Goal: Task Accomplishment & Management: Complete application form

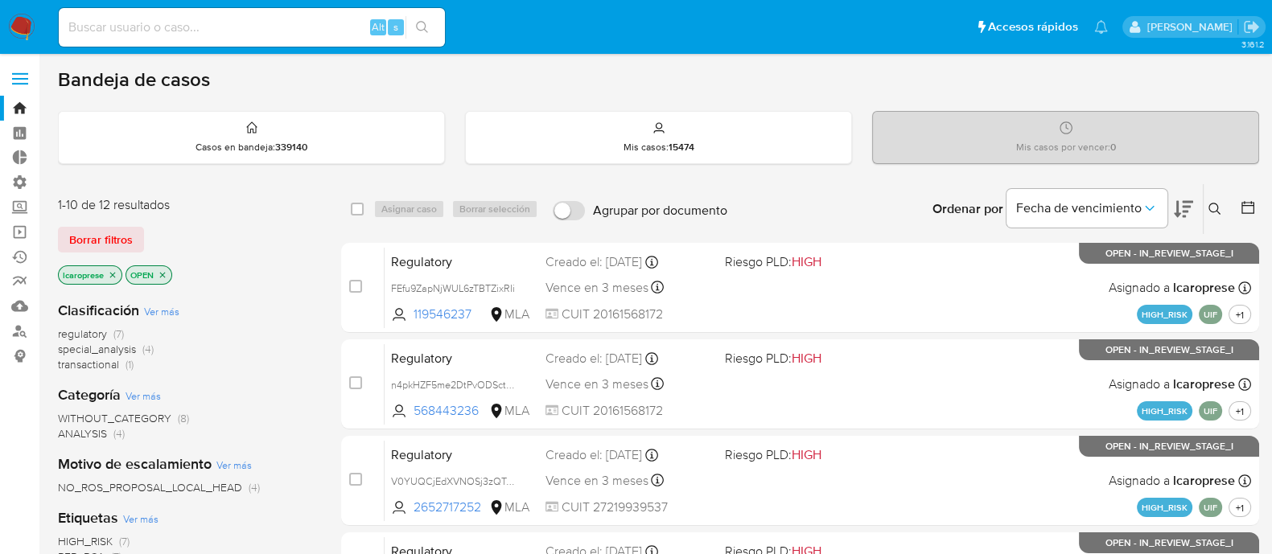
click at [306, 11] on div "Alt s" at bounding box center [252, 27] width 386 height 39
click at [318, 20] on input at bounding box center [252, 27] width 386 height 21
paste input "400922171"
type input "400922171"
click at [314, 31] on input at bounding box center [252, 27] width 386 height 21
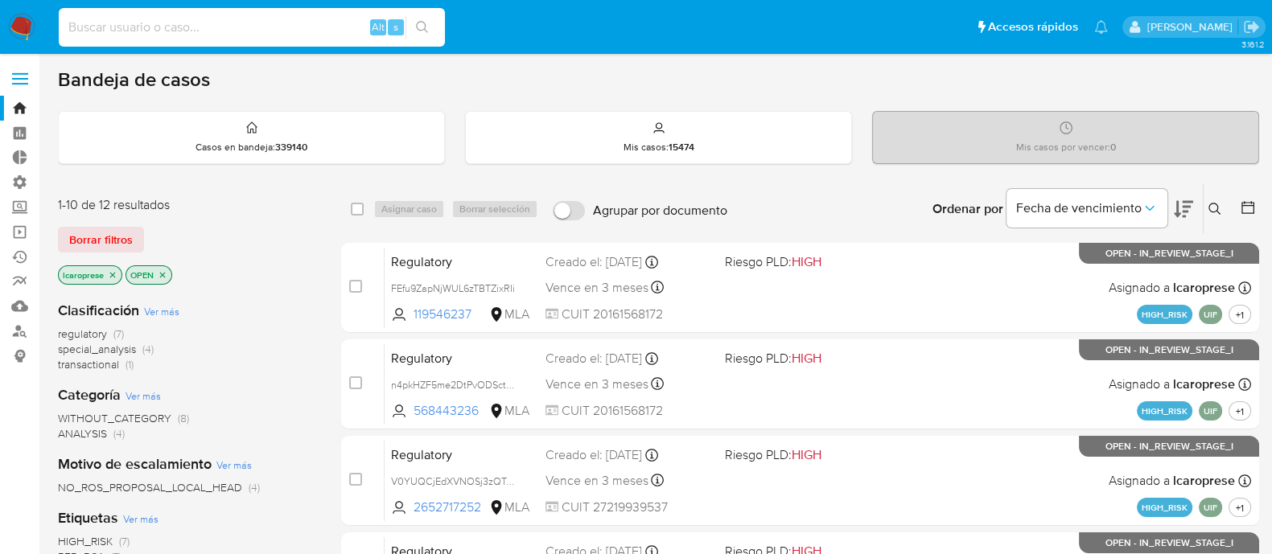
paste input "400922171"
type input "400922171"
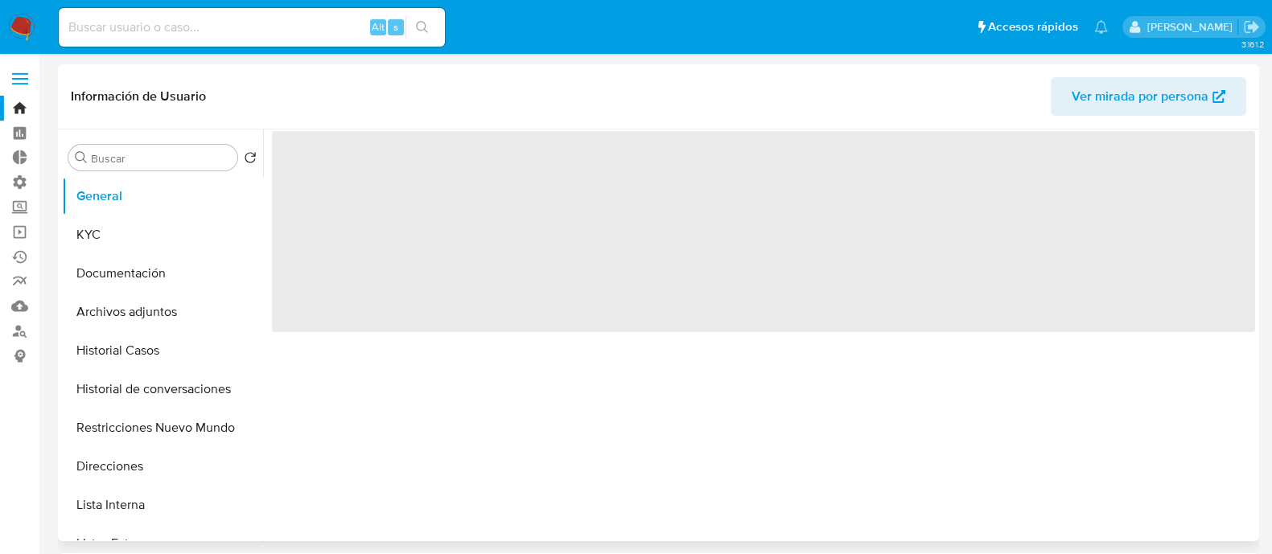
select select "10"
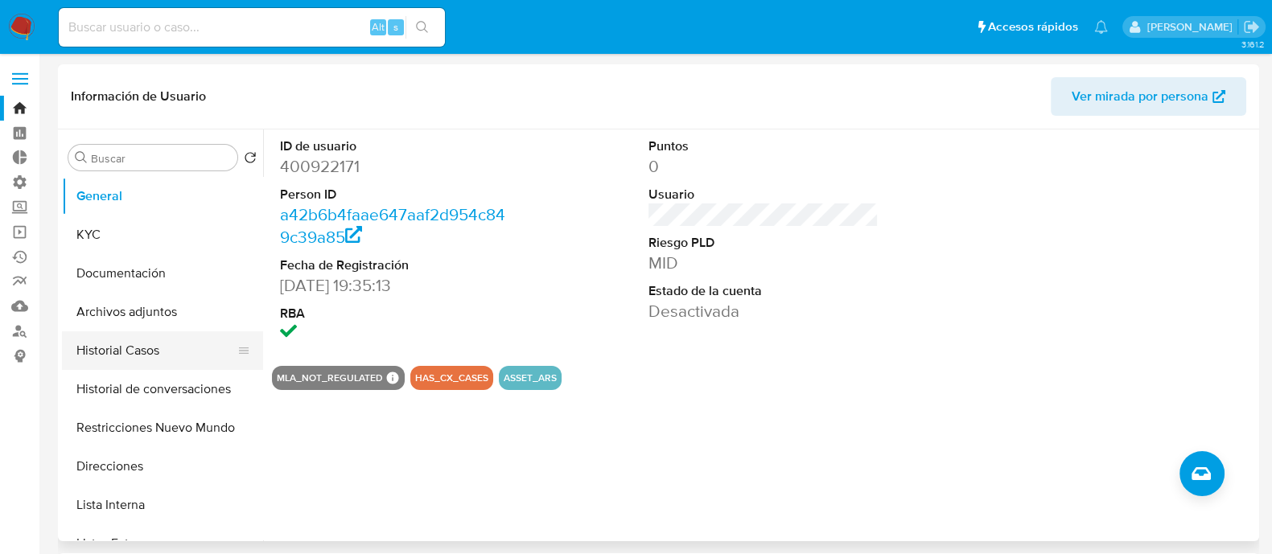
drag, startPoint x: 135, startPoint y: 355, endPoint x: 127, endPoint y: 350, distance: 9.8
click at [134, 354] on button "Historial Casos" at bounding box center [156, 350] width 188 height 39
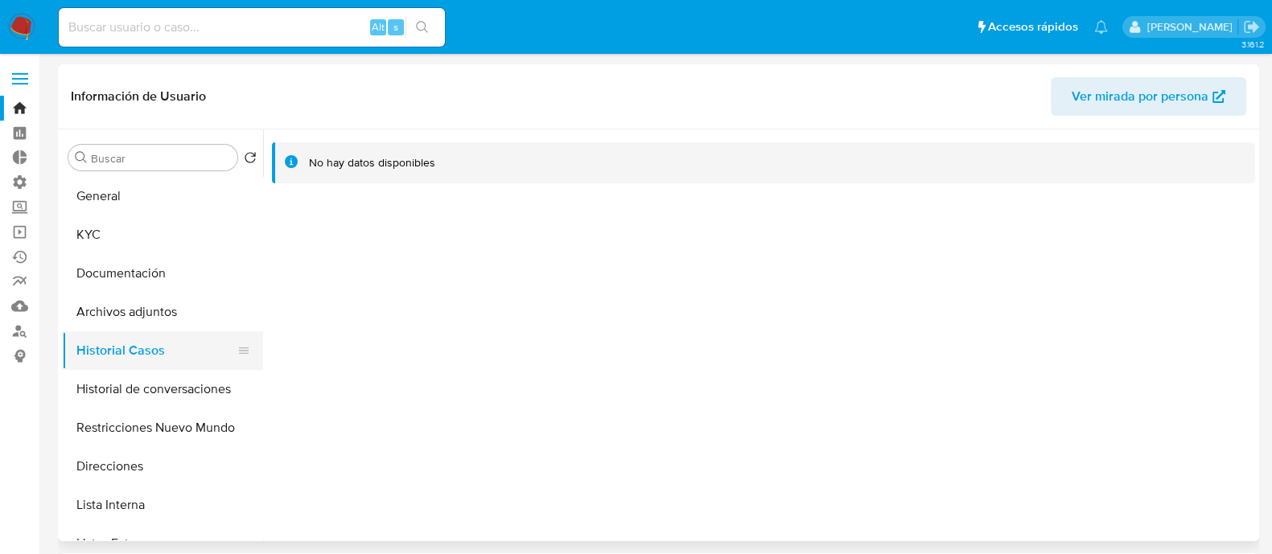
click at [137, 339] on button "Historial Casos" at bounding box center [156, 350] width 188 height 39
click at [145, 315] on button "Archivos adjuntos" at bounding box center [156, 312] width 188 height 39
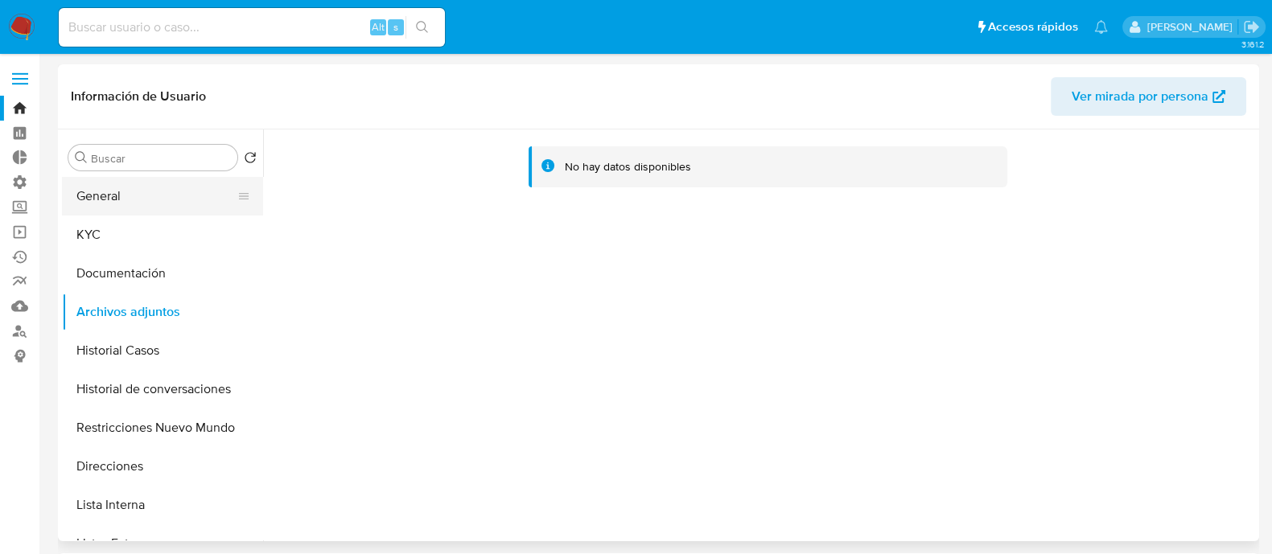
click at [164, 195] on button "General" at bounding box center [156, 196] width 188 height 39
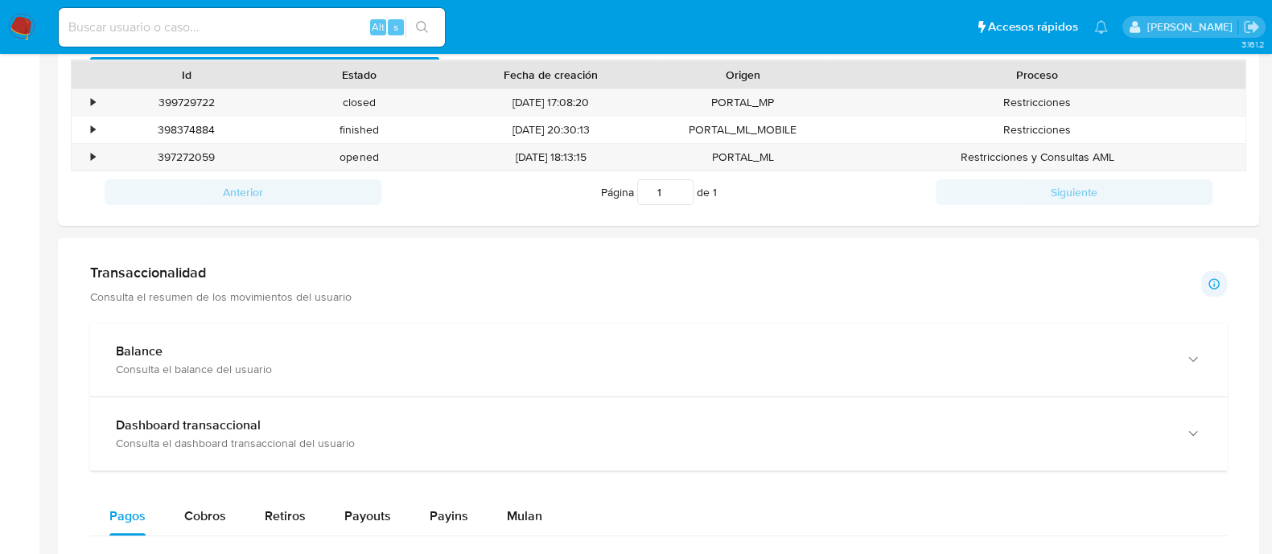
scroll to position [503, 0]
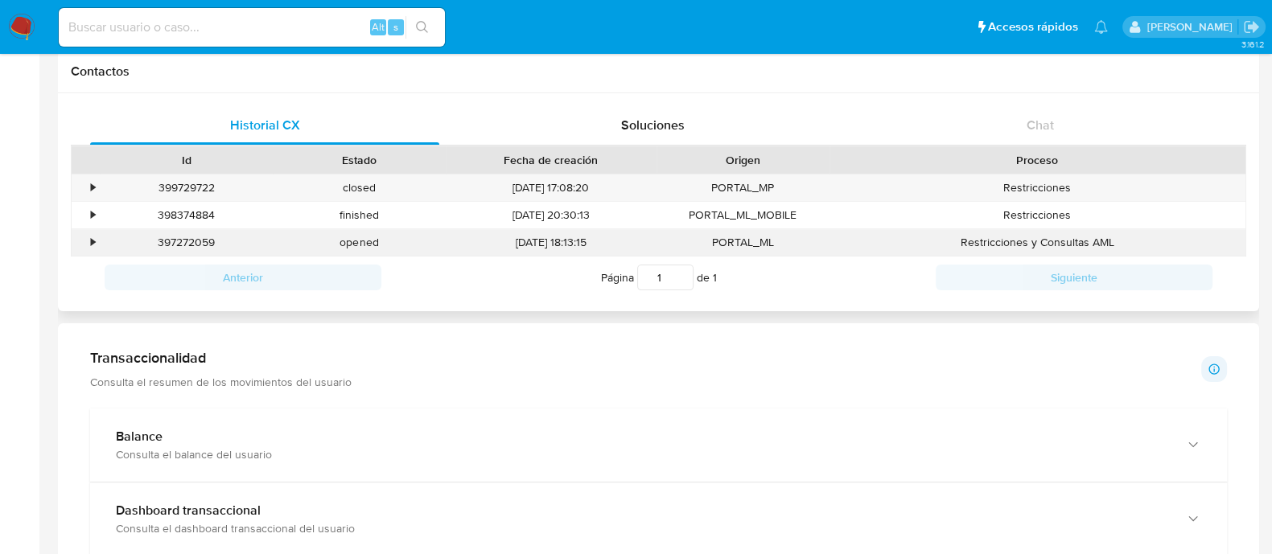
click at [183, 243] on div "397272059" at bounding box center [186, 242] width 173 height 27
copy div "397272059"
click at [258, 245] on div "397272059" at bounding box center [186, 242] width 173 height 27
click at [184, 247] on div "397272059" at bounding box center [186, 242] width 173 height 27
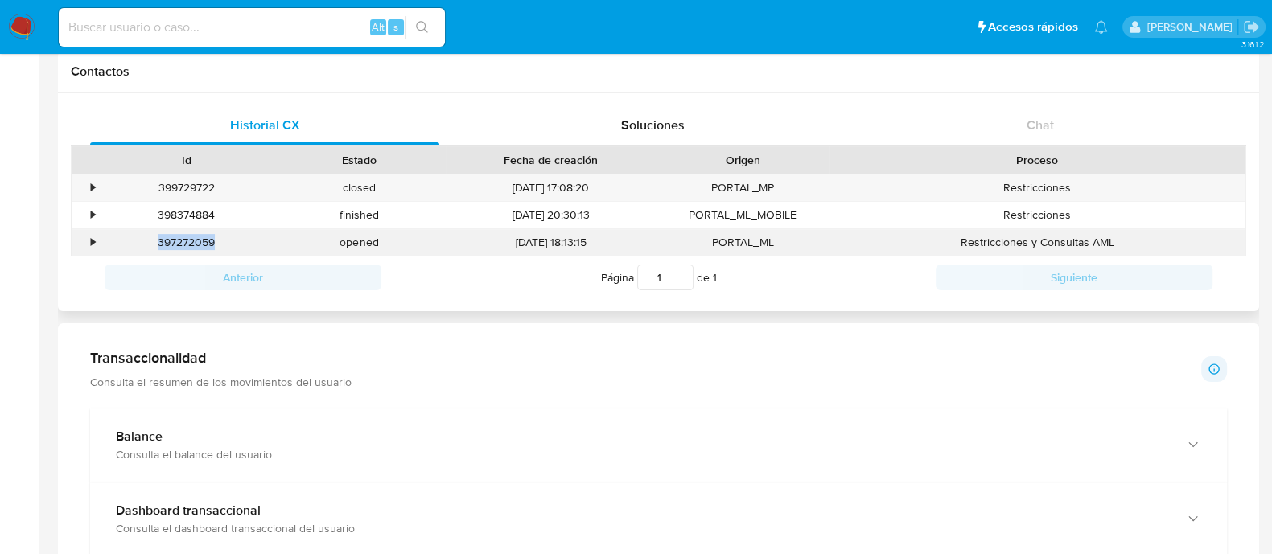
click at [184, 246] on div "397272059" at bounding box center [186, 242] width 173 height 27
copy div "397272059"
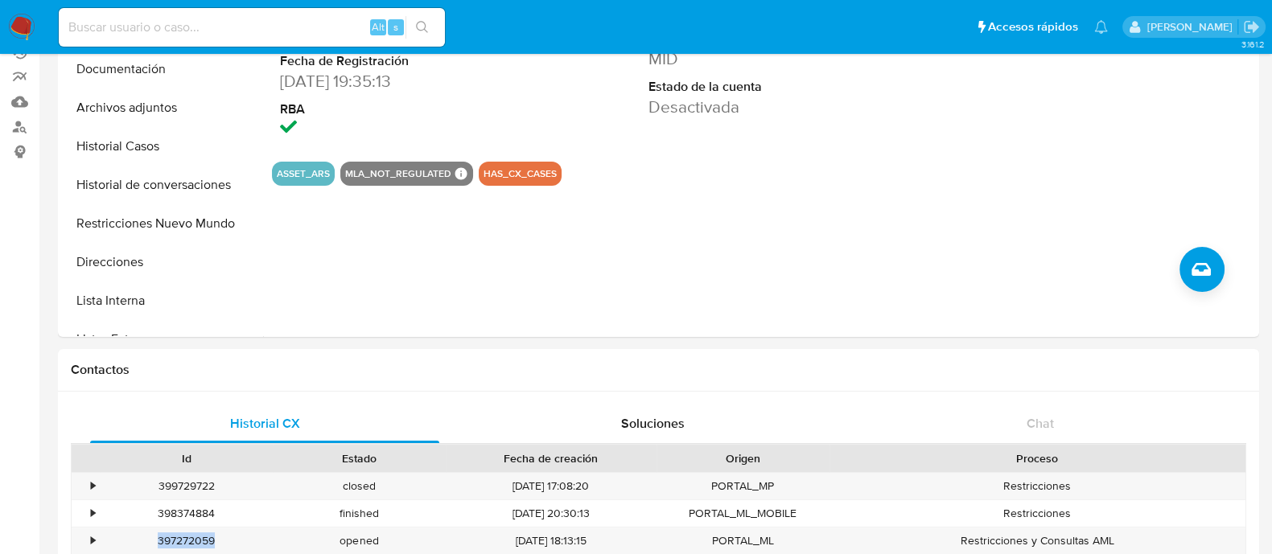
scroll to position [0, 0]
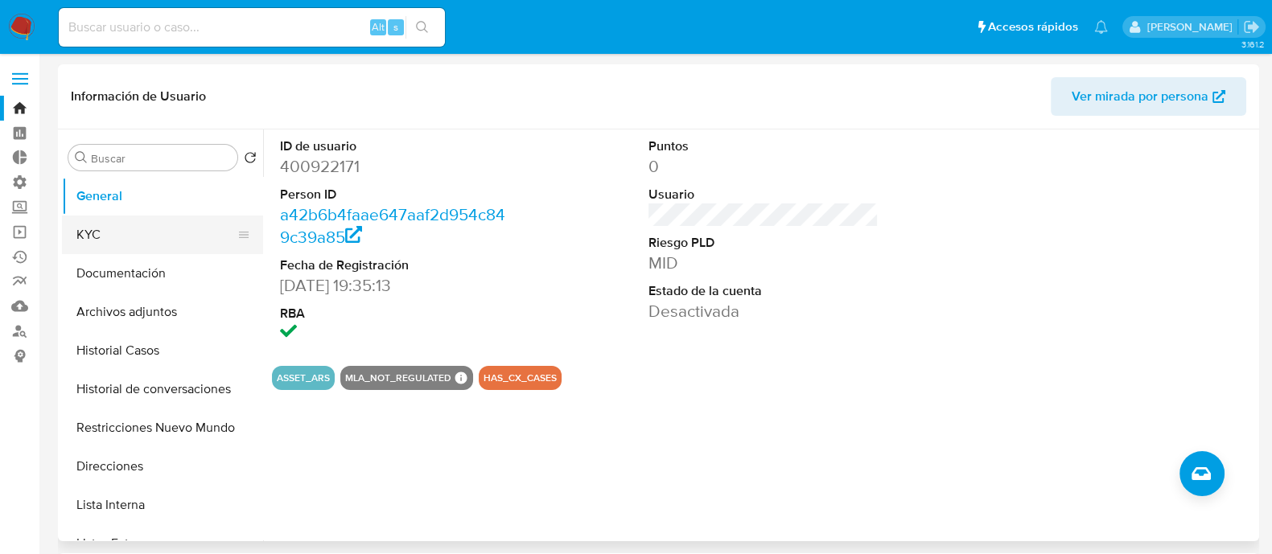
click at [161, 240] on button "KYC" at bounding box center [156, 235] width 188 height 39
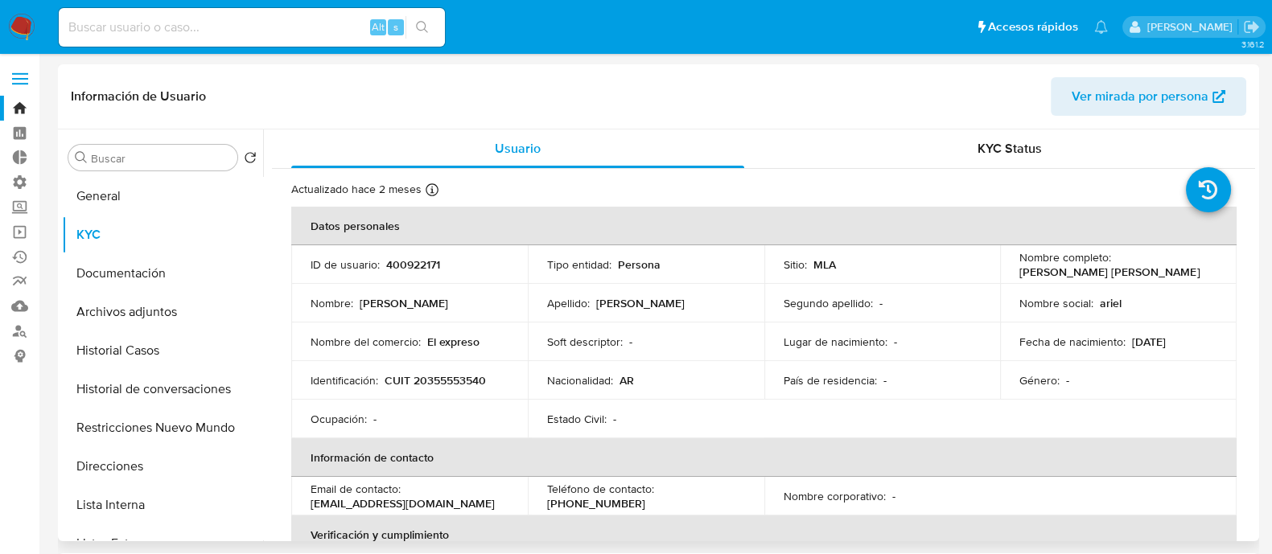
click at [456, 377] on p "CUIT 20355553540" at bounding box center [434, 380] width 101 height 14
copy p "20355553540"
click at [150, 355] on button "Historial Casos" at bounding box center [156, 350] width 188 height 39
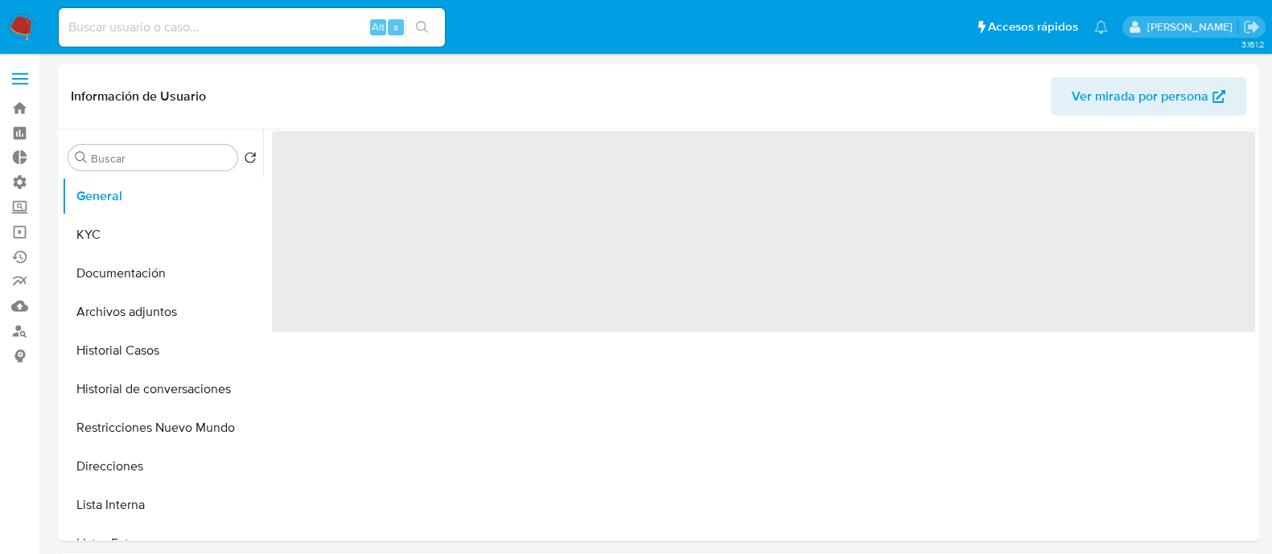
select select "10"
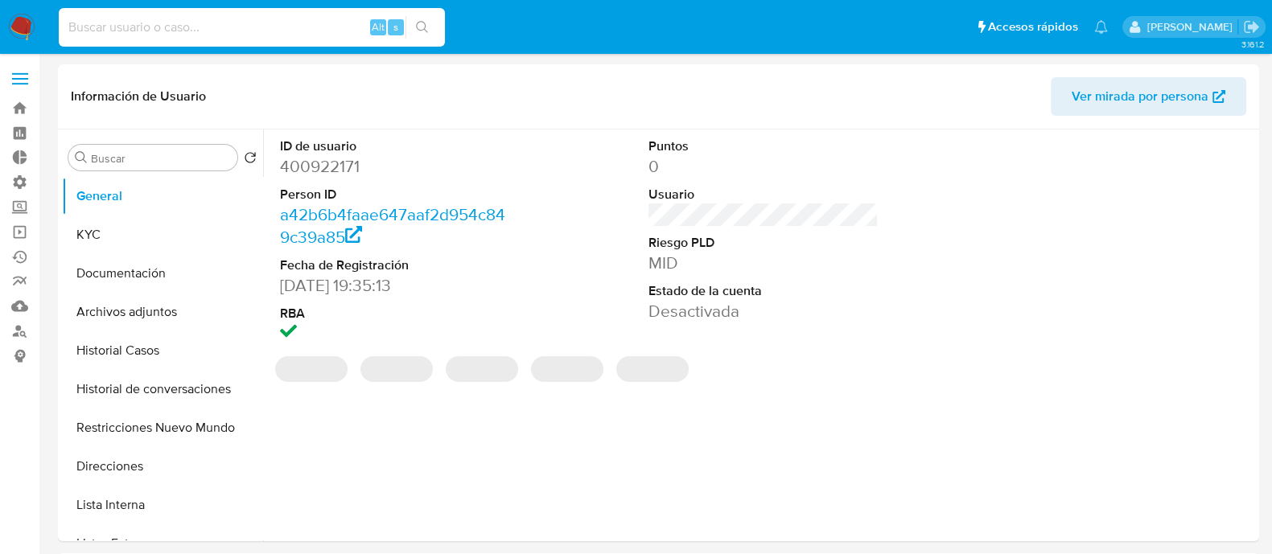
click at [231, 26] on input at bounding box center [252, 27] width 386 height 21
paste input "148945946"
type input "148945946"
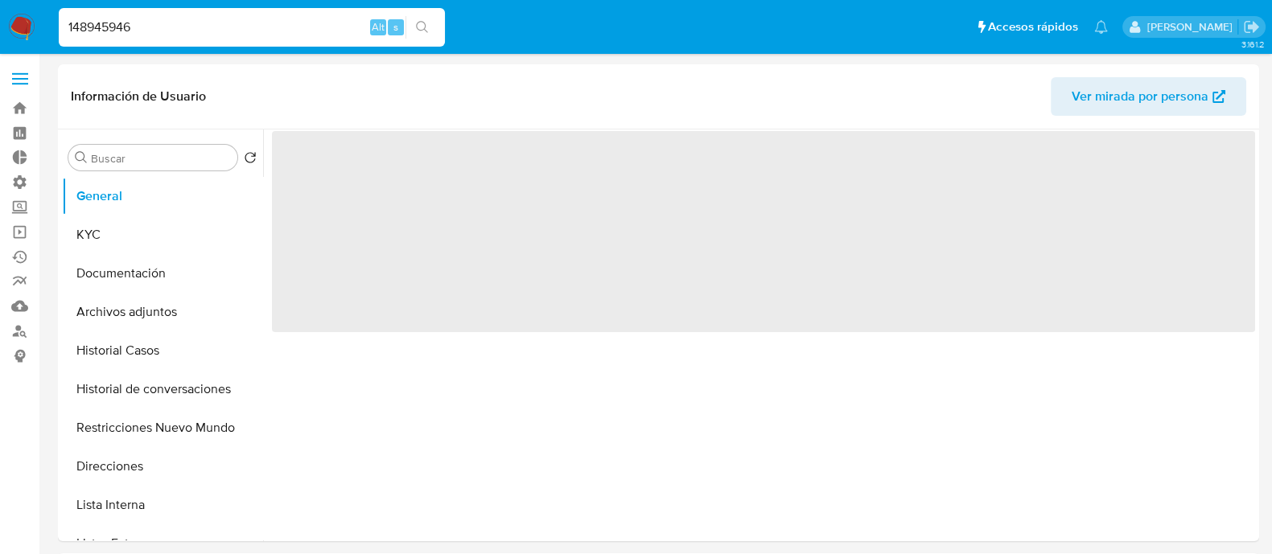
select select "10"
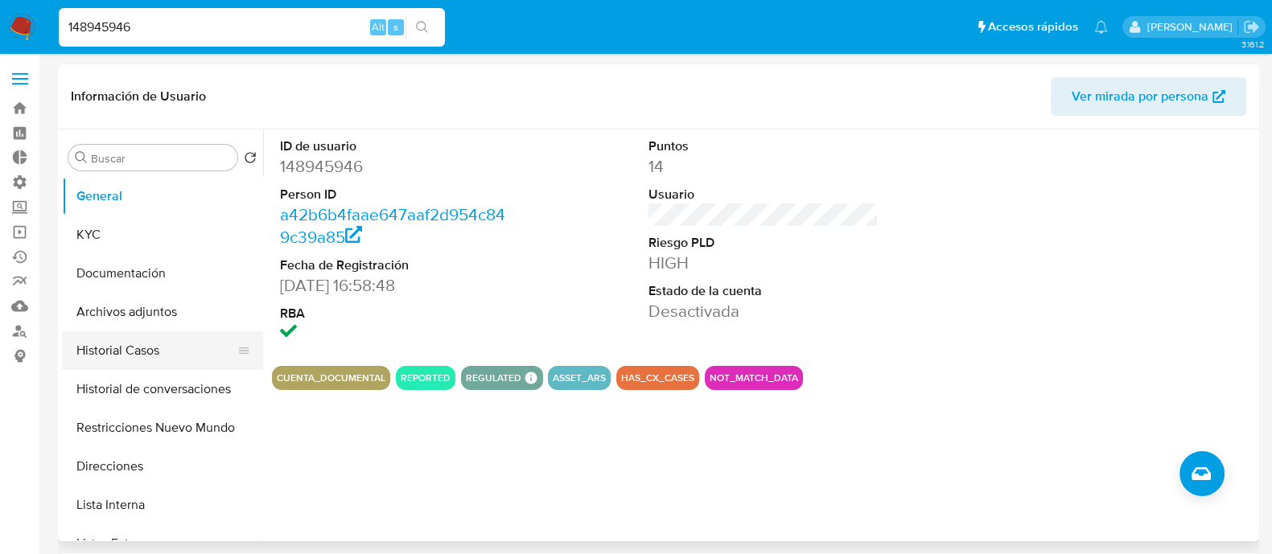
click at [136, 359] on button "Historial Casos" at bounding box center [156, 350] width 188 height 39
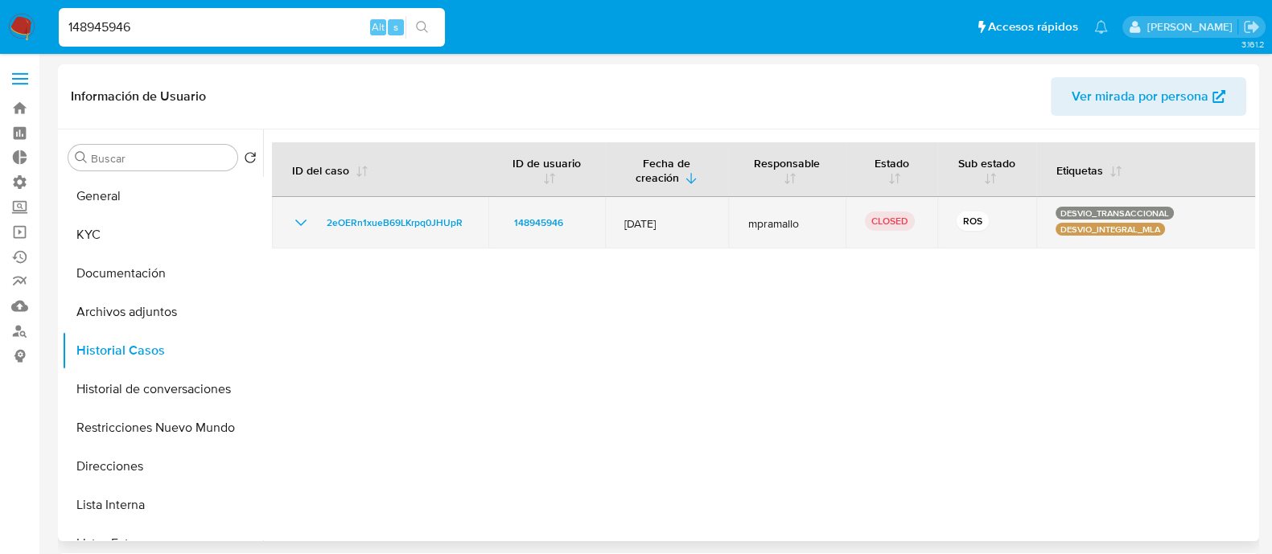
click at [291, 224] on icon "Mostrar/Ocultar" at bounding box center [300, 222] width 19 height 19
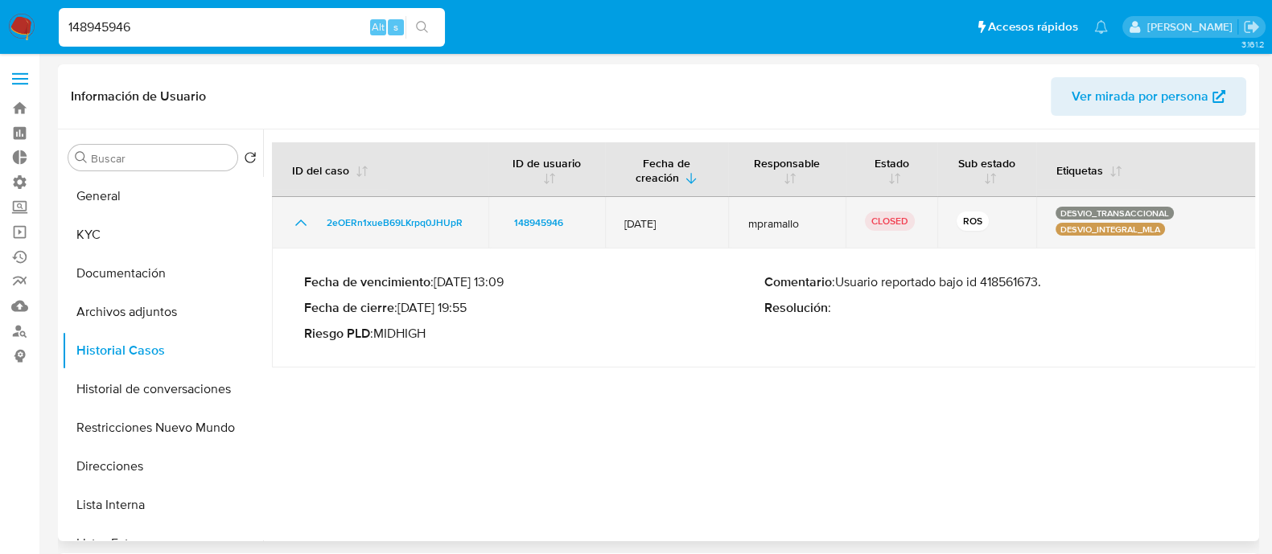
click at [298, 224] on icon "Mostrar/Ocultar" at bounding box center [300, 222] width 19 height 19
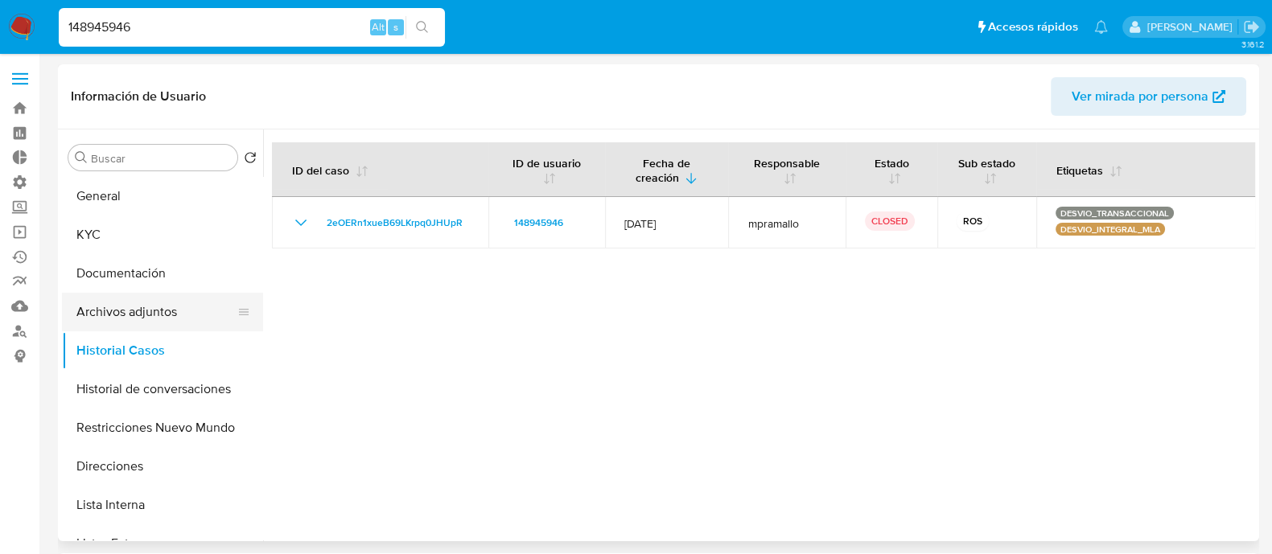
click at [169, 310] on button "Archivos adjuntos" at bounding box center [156, 312] width 188 height 39
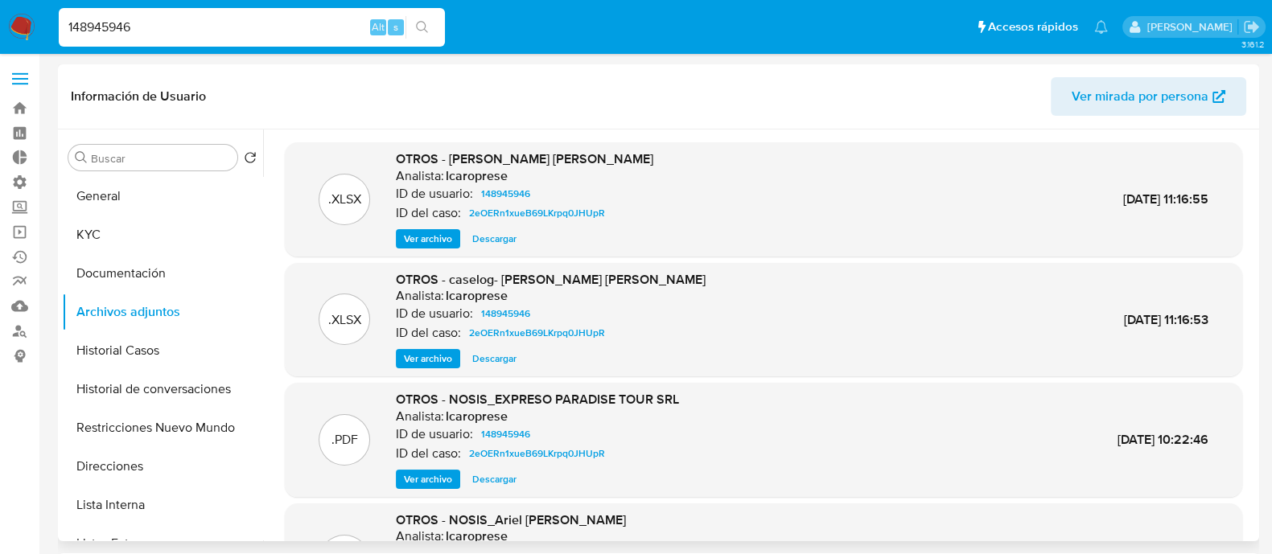
click at [483, 360] on span "Descargar" at bounding box center [494, 359] width 44 height 16
click at [487, 233] on span "Descargar" at bounding box center [494, 239] width 44 height 16
click at [133, 201] on button "General" at bounding box center [156, 196] width 188 height 39
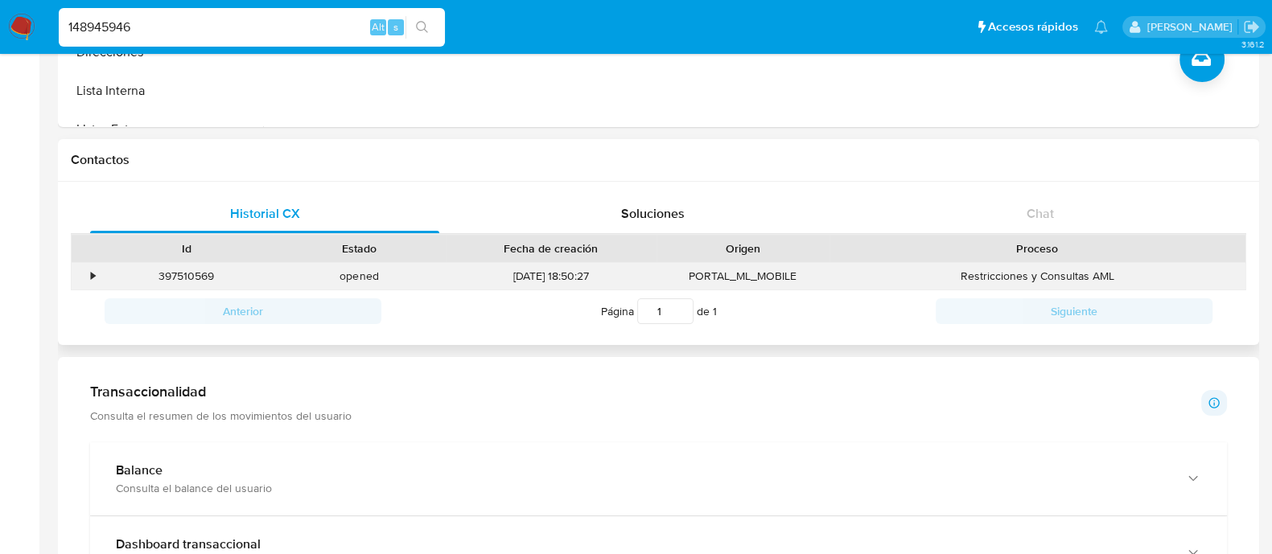
scroll to position [401, 0]
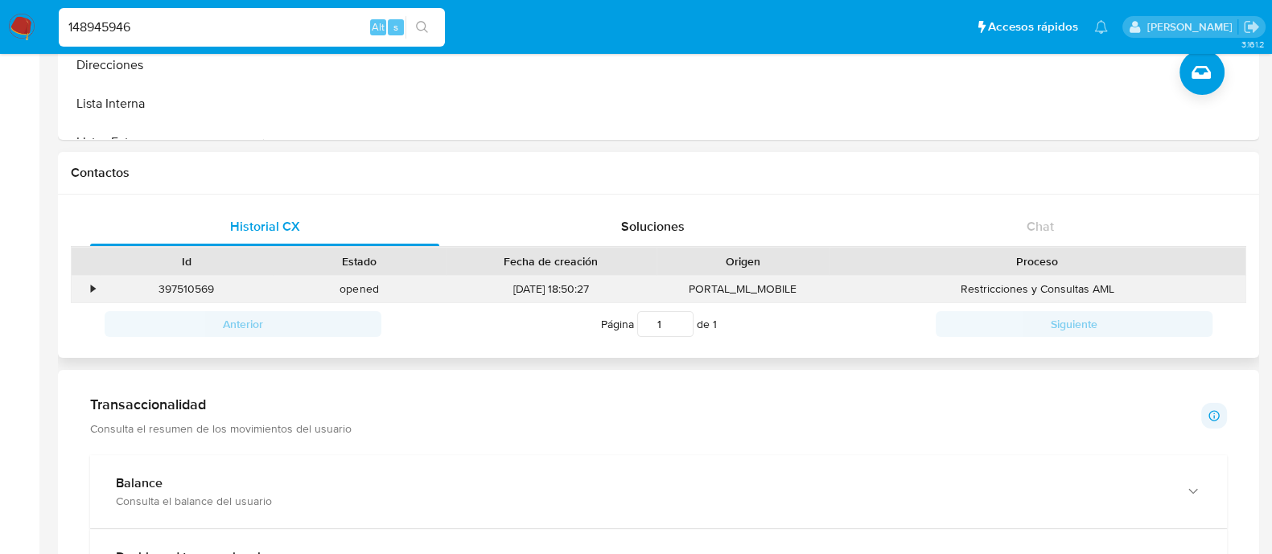
click at [190, 290] on div "397510569" at bounding box center [186, 289] width 173 height 27
copy div "397510569"
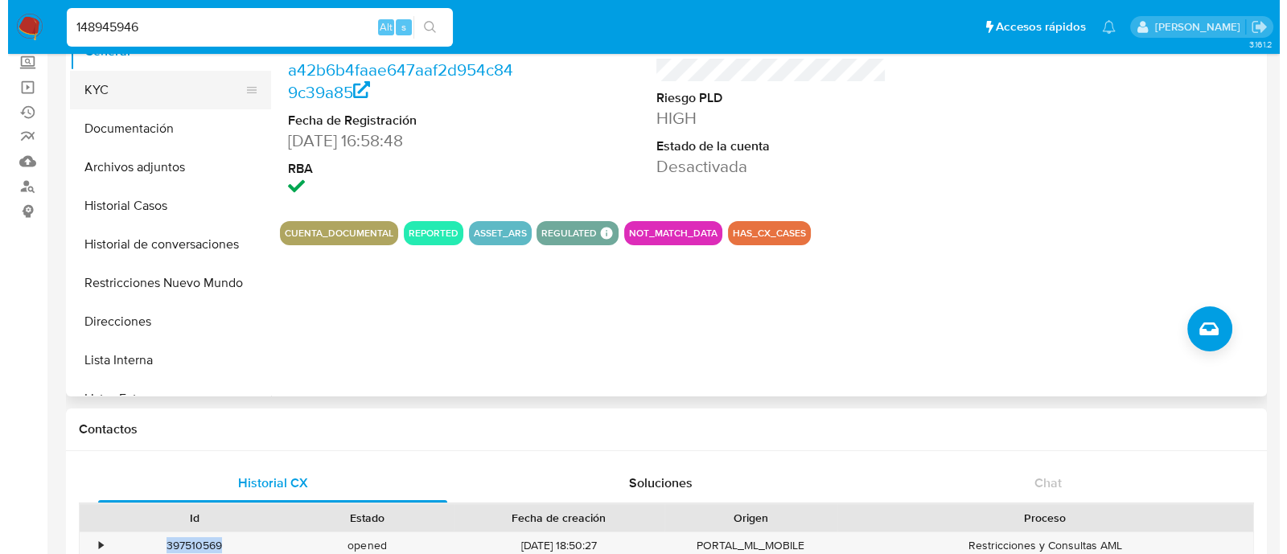
scroll to position [0, 0]
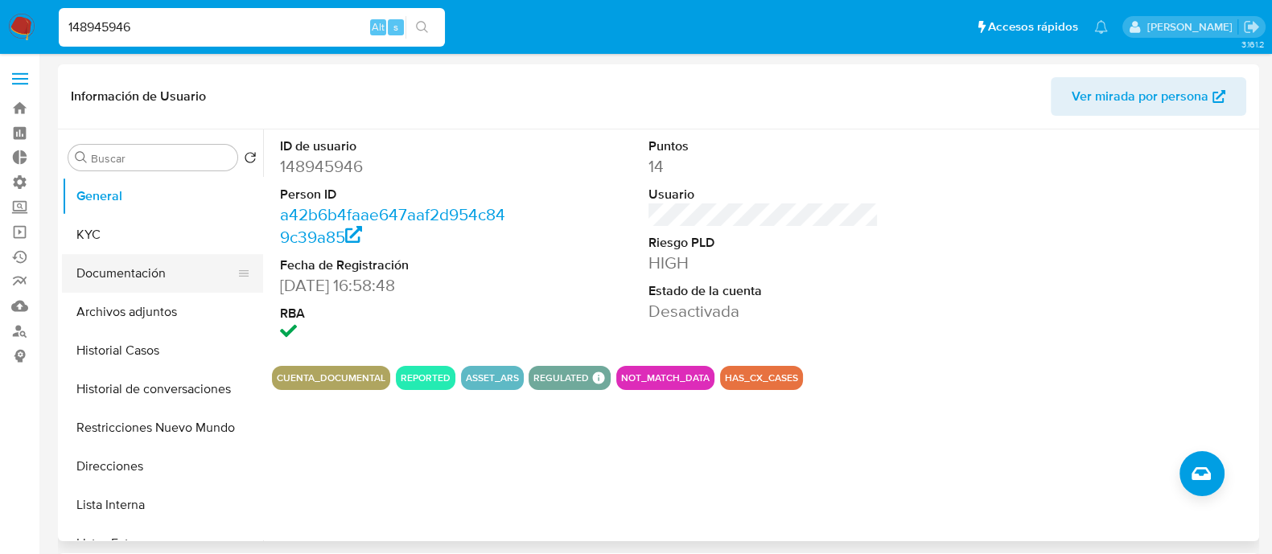
click at [154, 272] on button "Documentación" at bounding box center [156, 273] width 188 height 39
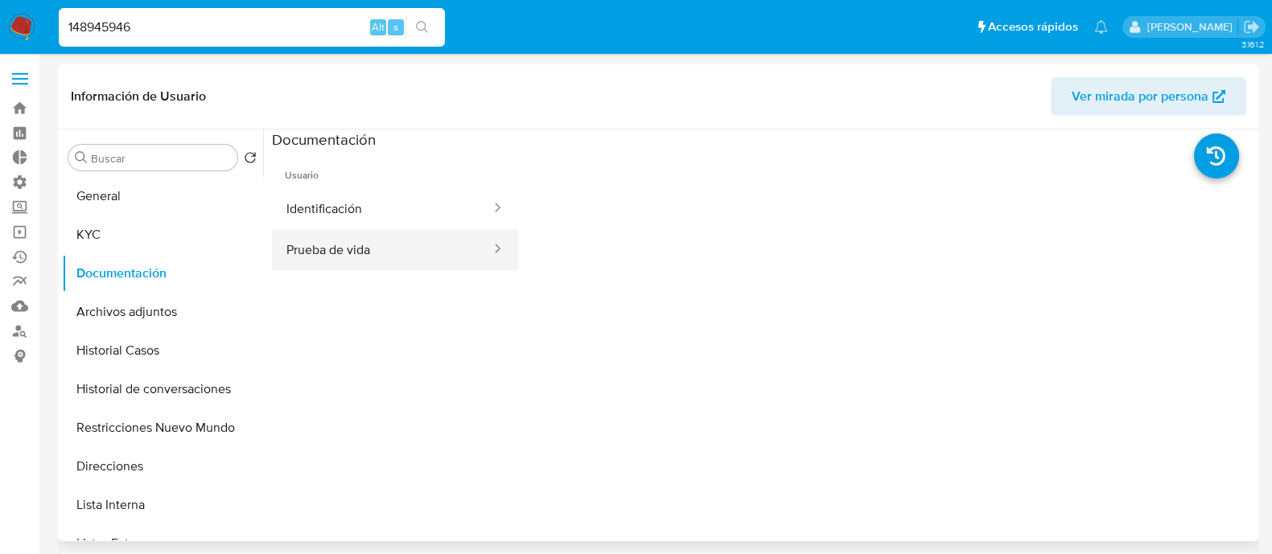
click at [356, 246] on button "Prueba de vida" at bounding box center [382, 249] width 220 height 41
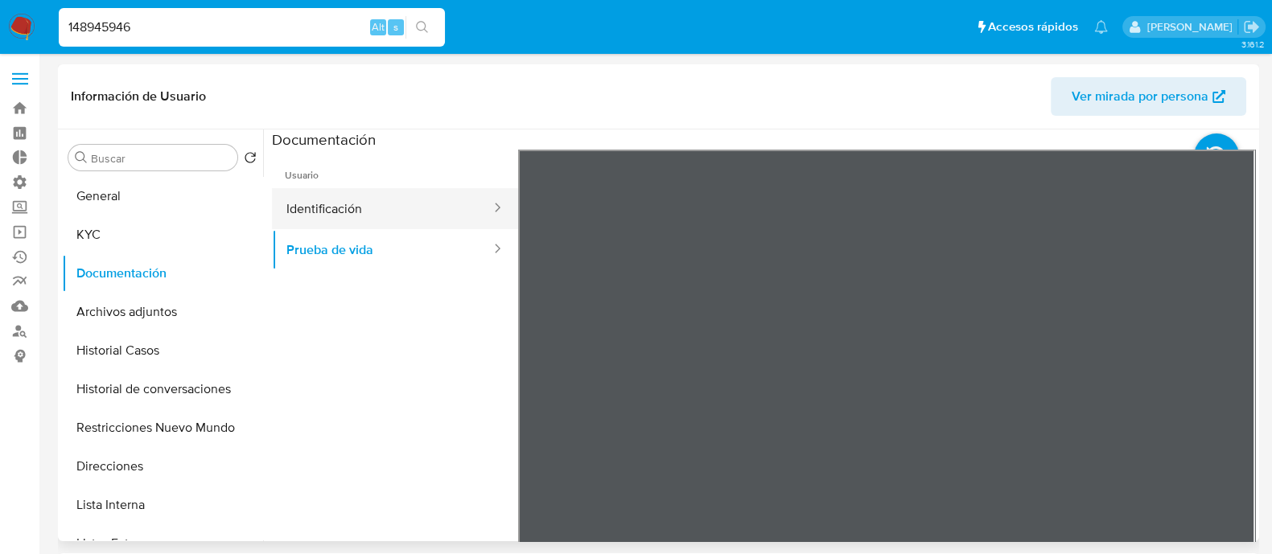
click at [375, 207] on button "Identificación" at bounding box center [382, 208] width 220 height 41
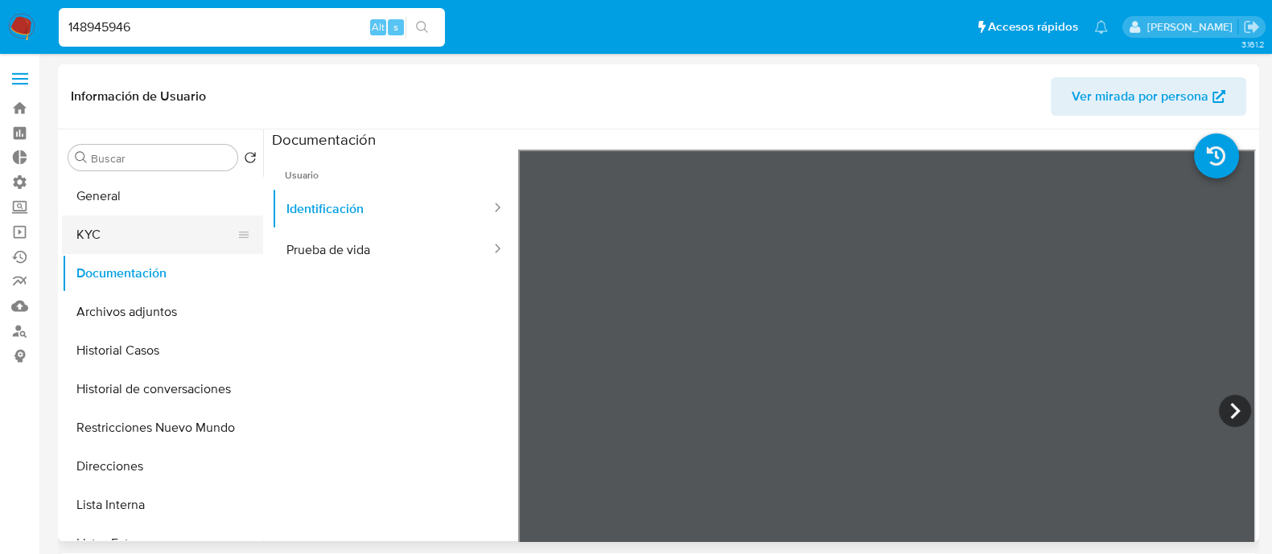
click at [113, 245] on button "KYC" at bounding box center [156, 235] width 188 height 39
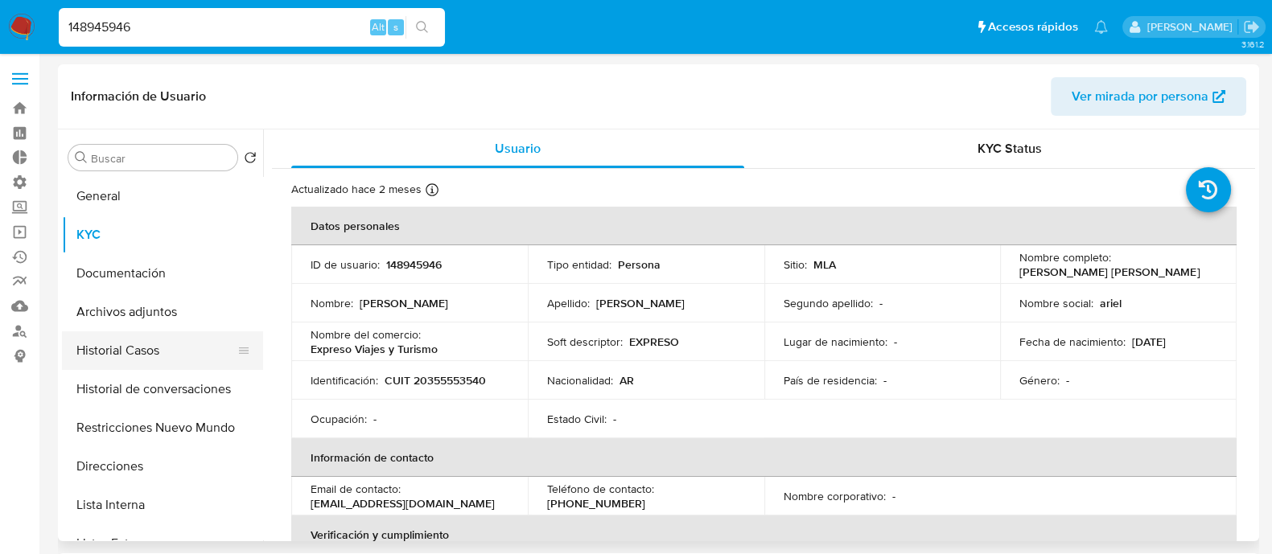
click at [158, 355] on button "Historial Casos" at bounding box center [156, 350] width 188 height 39
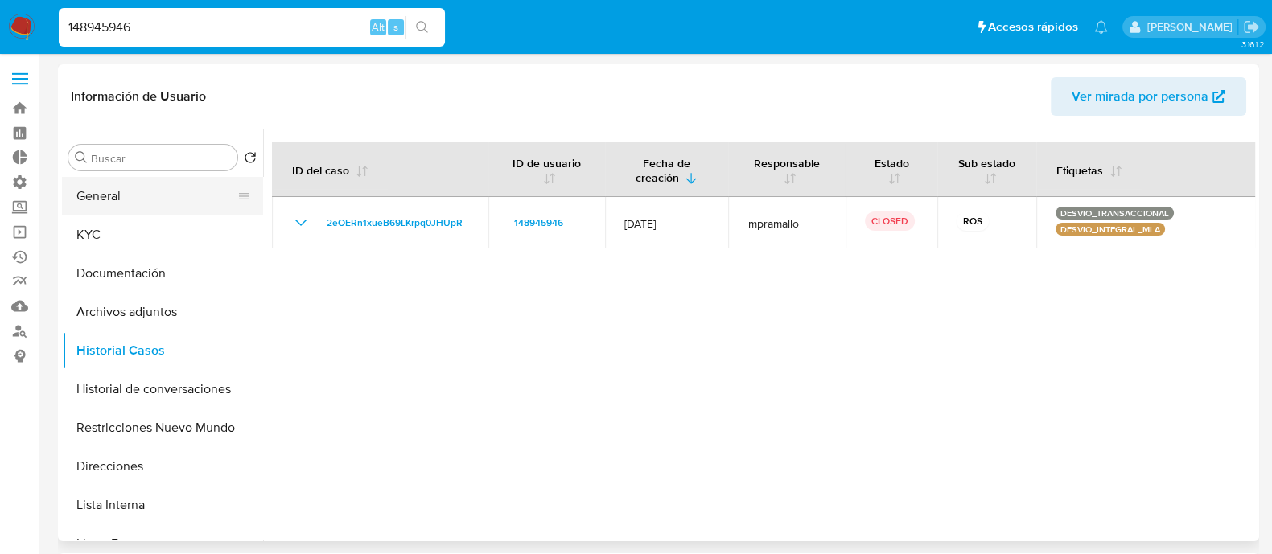
click at [162, 194] on button "General" at bounding box center [156, 196] width 188 height 39
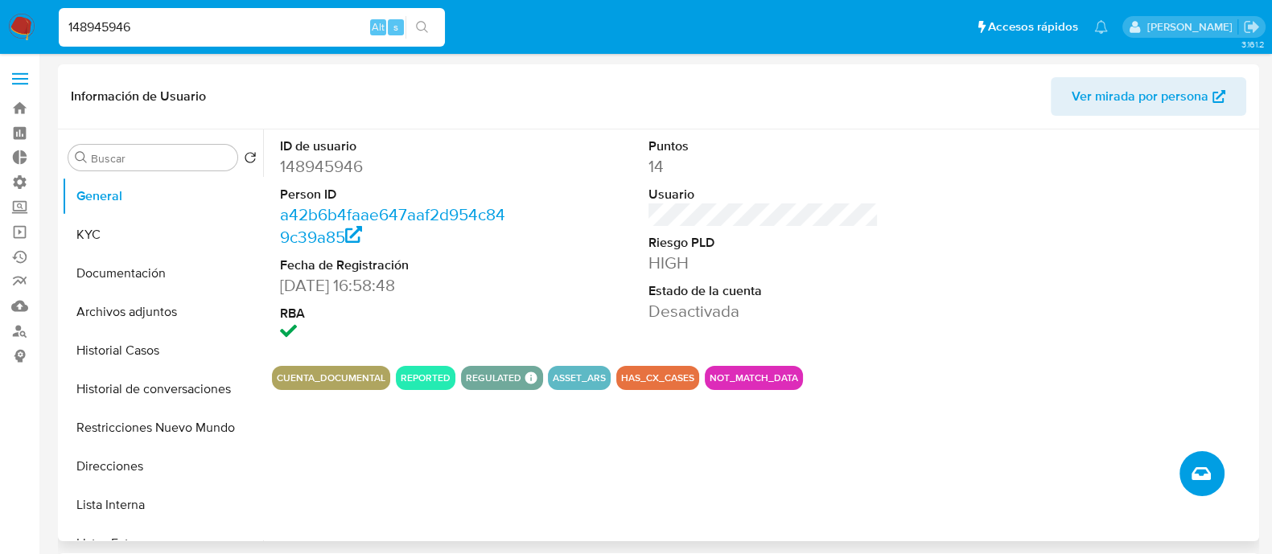
click at [1203, 475] on icon "Crear caso manual" at bounding box center [1200, 473] width 19 height 19
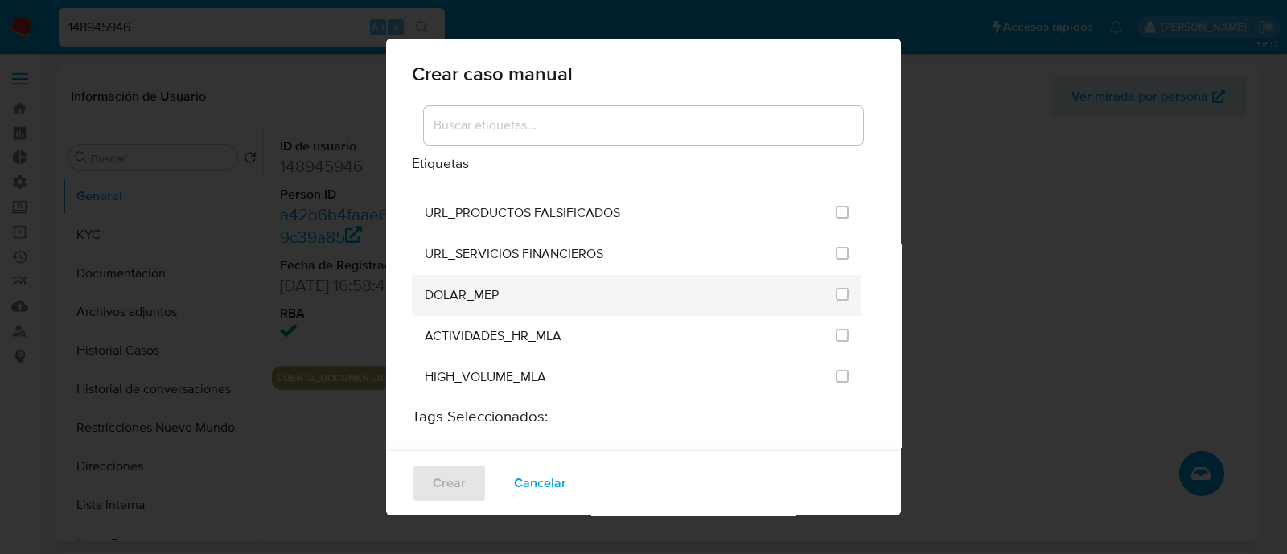
scroll to position [3116, 0]
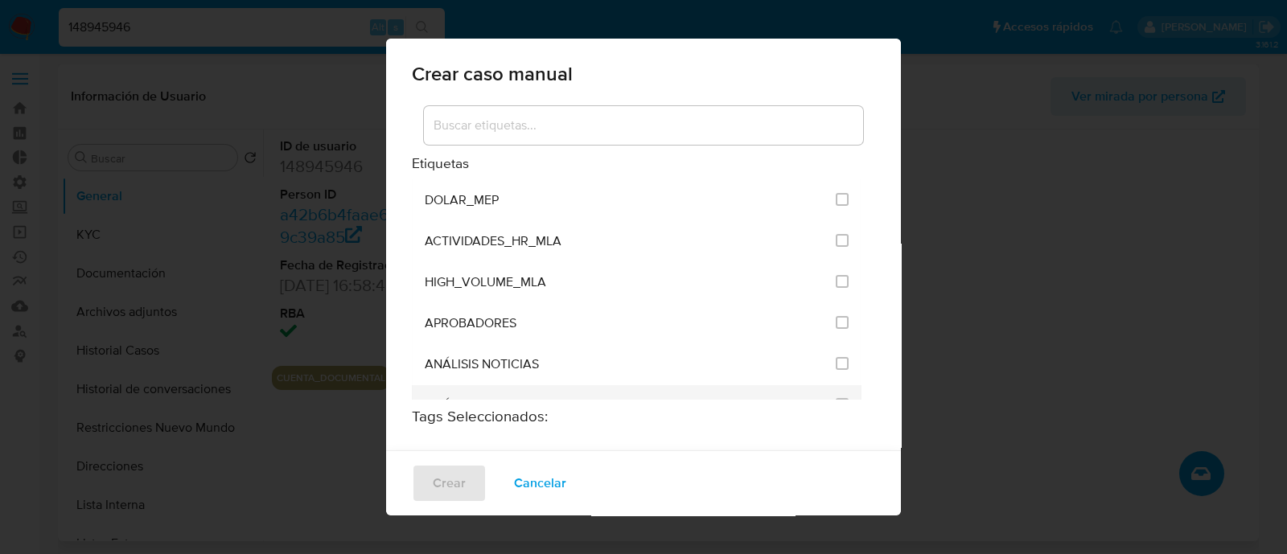
click at [839, 385] on li "ANÁLISIS POST BLOQUEO" at bounding box center [637, 405] width 450 height 41
click at [836, 398] on input "3249" at bounding box center [842, 404] width 13 height 13
checkbox input "true"
click at [461, 483] on span "Crear" at bounding box center [449, 483] width 33 height 35
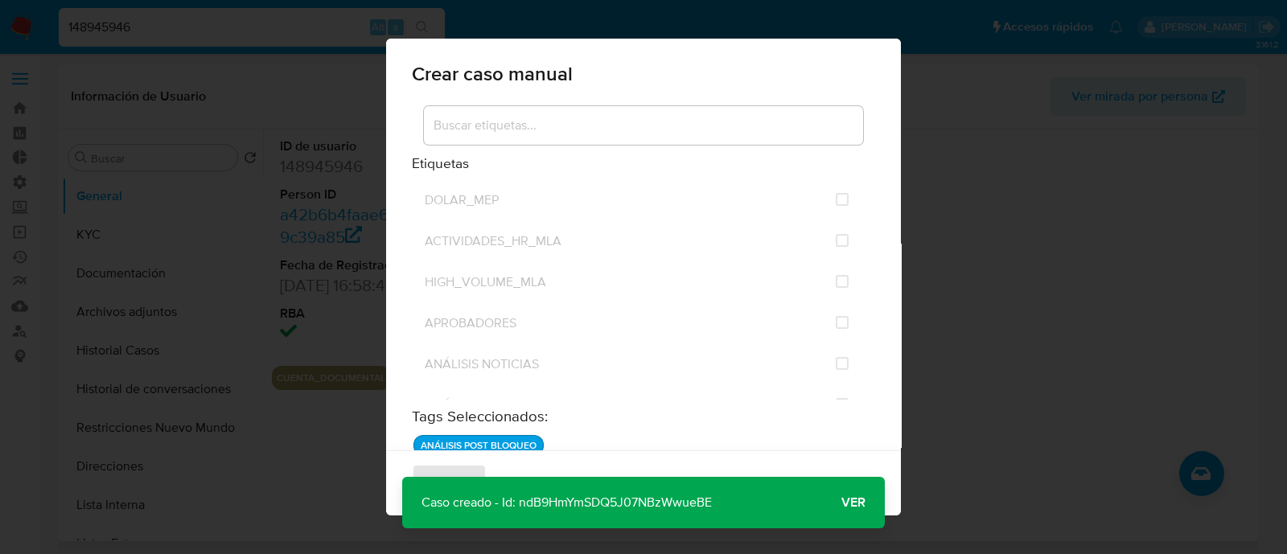
click at [853, 503] on span "Ver" at bounding box center [853, 503] width 24 height 0
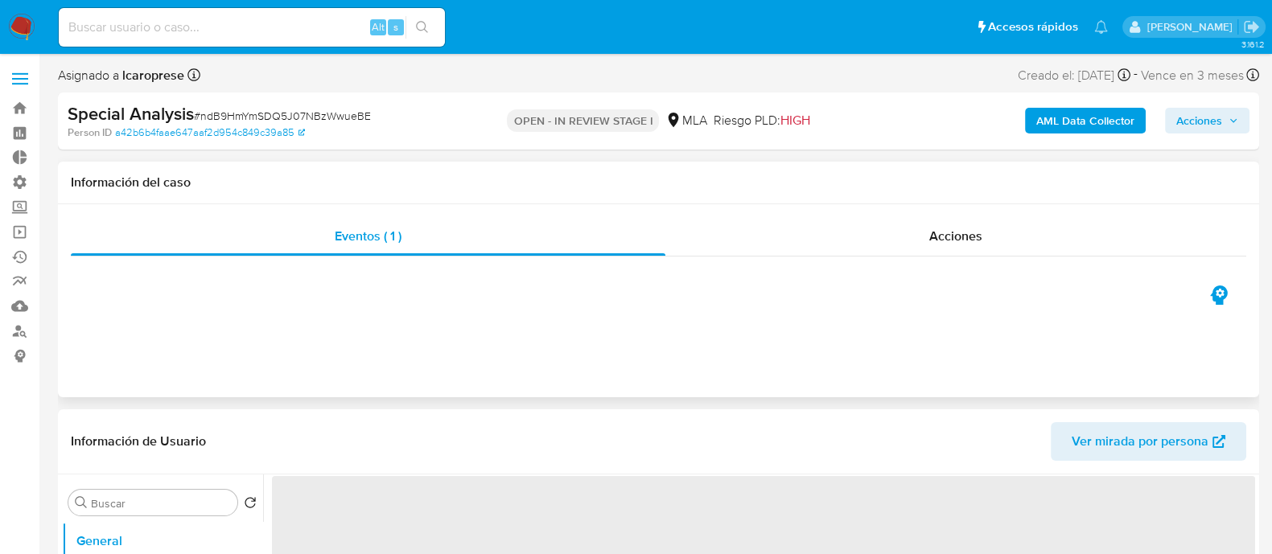
select select "10"
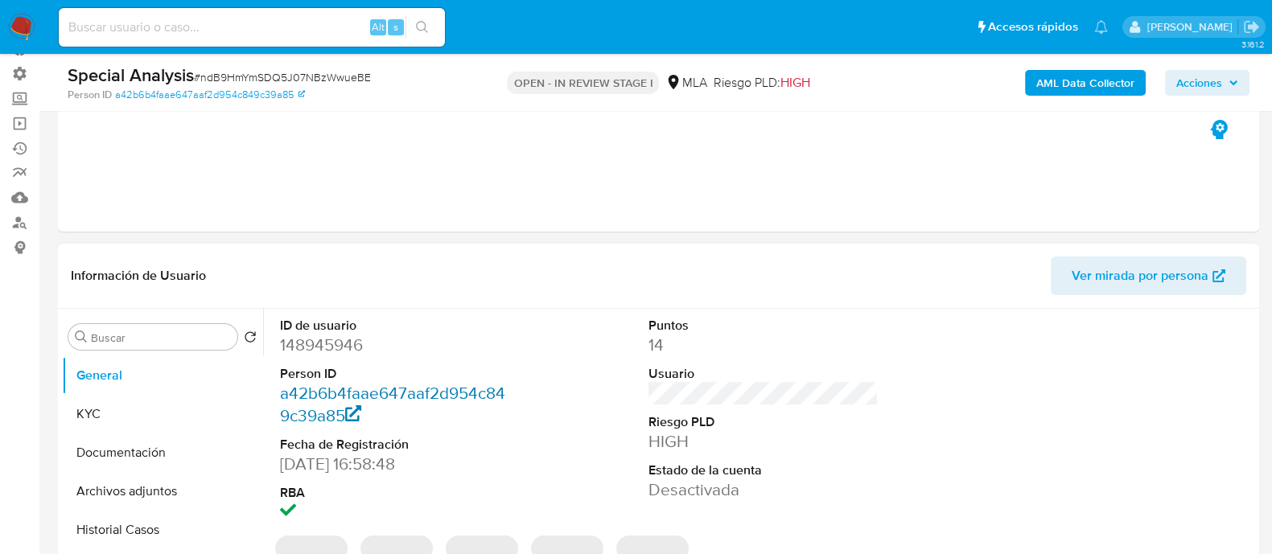
scroll to position [200, 0]
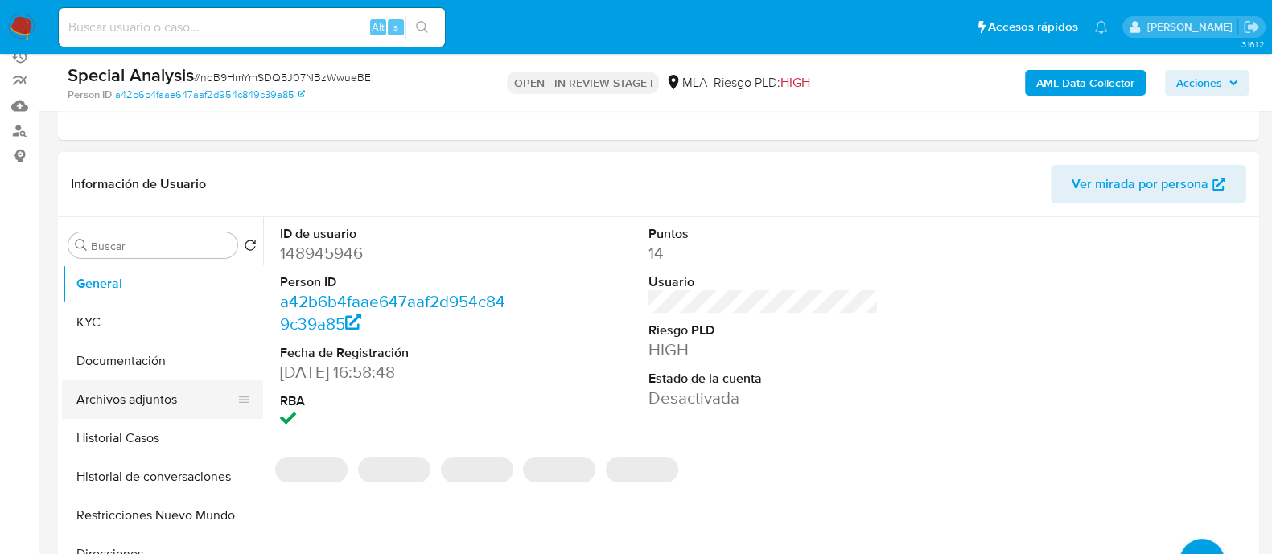
click at [162, 393] on button "Archivos adjuntos" at bounding box center [156, 399] width 188 height 39
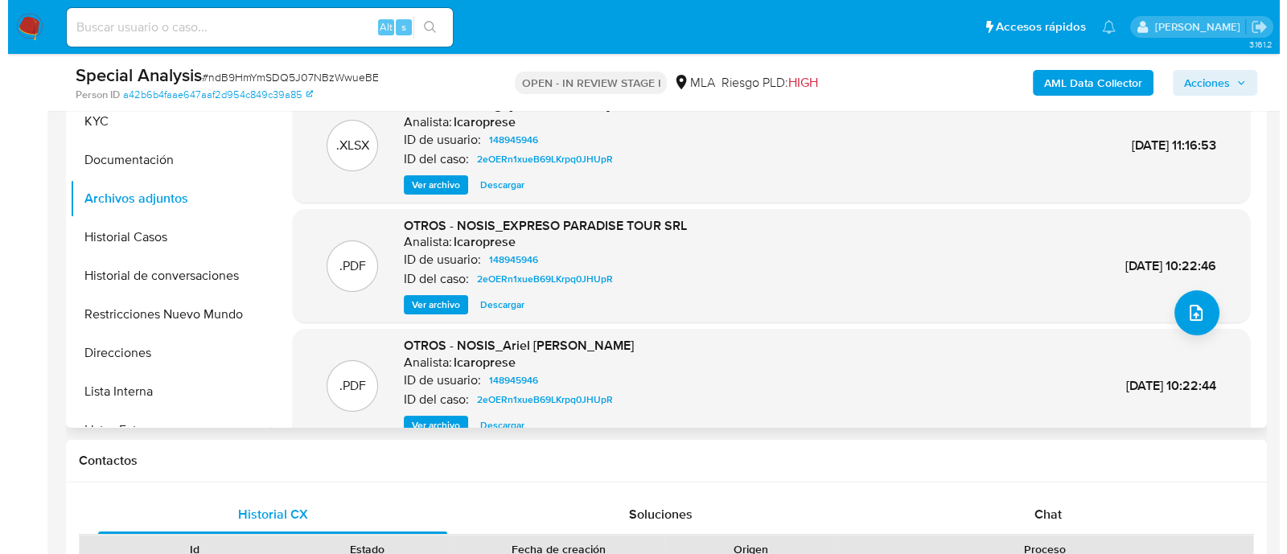
scroll to position [90, 0]
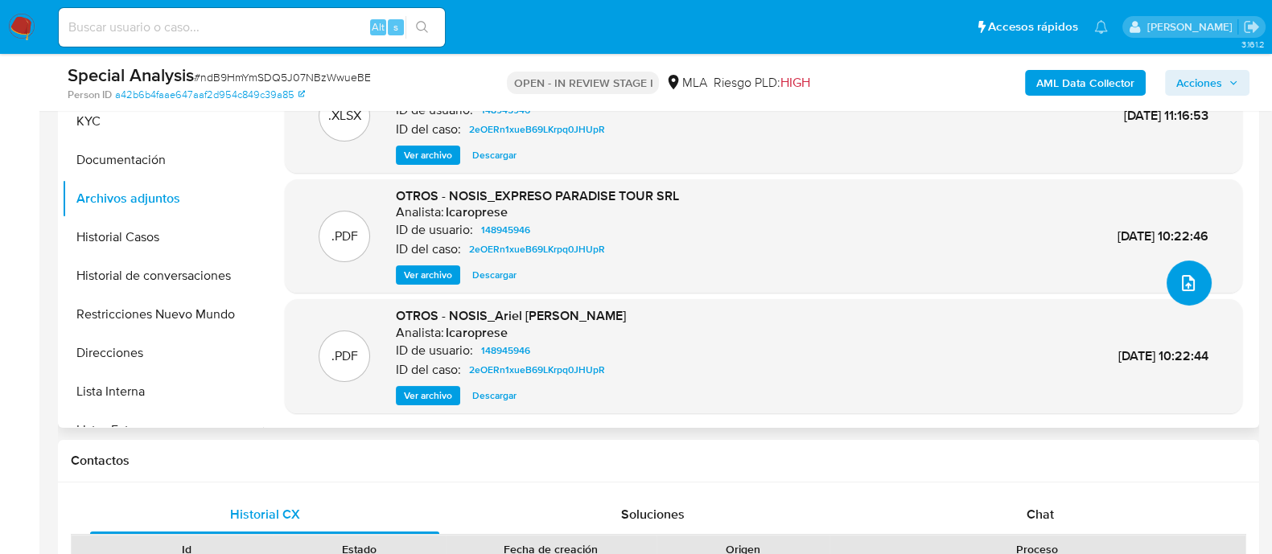
click at [1182, 282] on icon "upload-file" at bounding box center [1187, 282] width 19 height 19
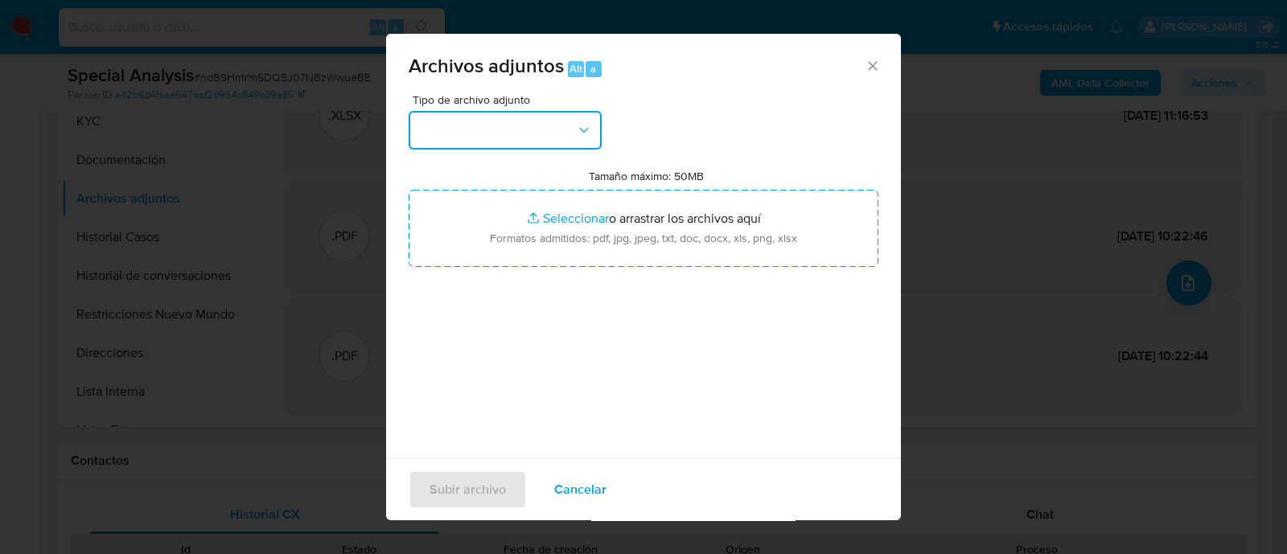
click at [541, 130] on button "button" at bounding box center [505, 130] width 193 height 39
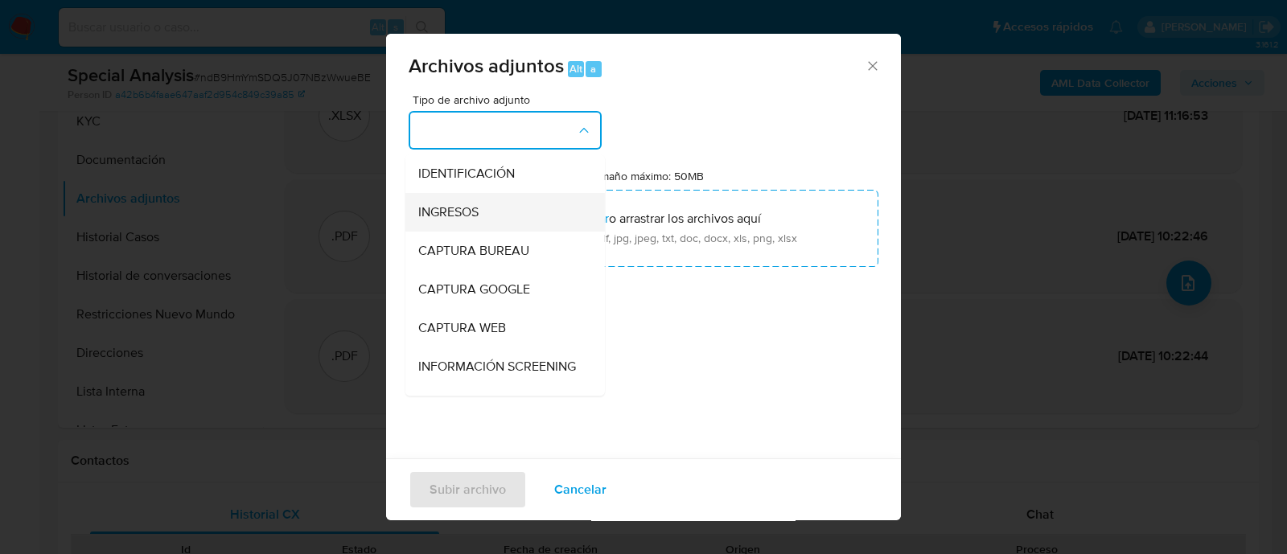
click at [476, 220] on span "INGRESOS" at bounding box center [448, 212] width 60 height 16
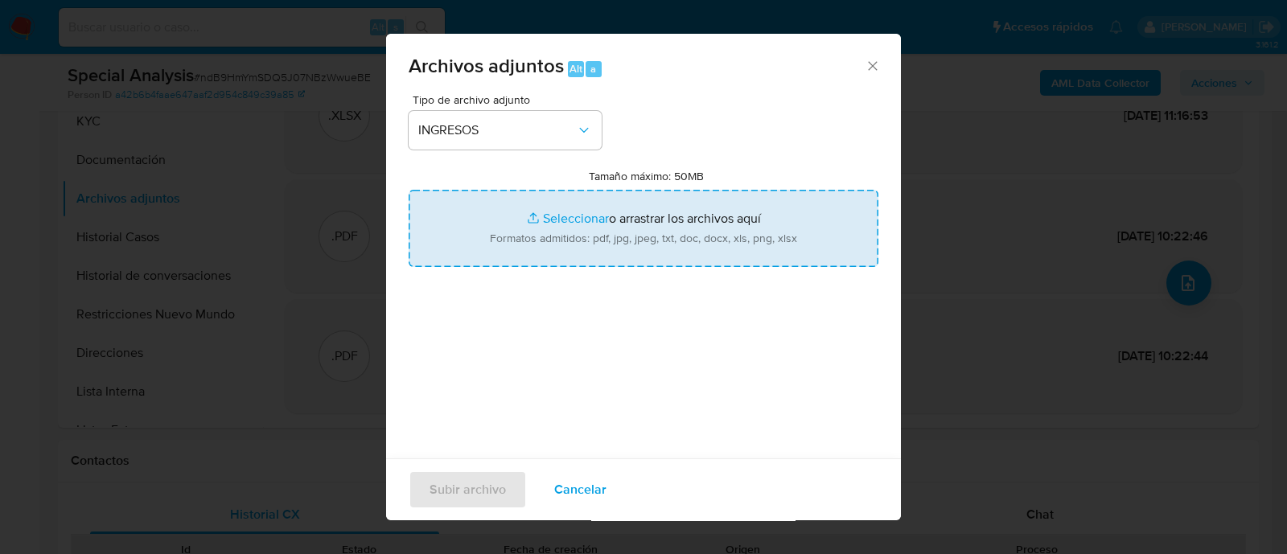
click at [544, 218] on input "Tamaño máximo: 50MB Seleccionar archivos" at bounding box center [644, 228] width 470 height 77
type input "C:\fakepath\Cert. de Ingresos.pdf"
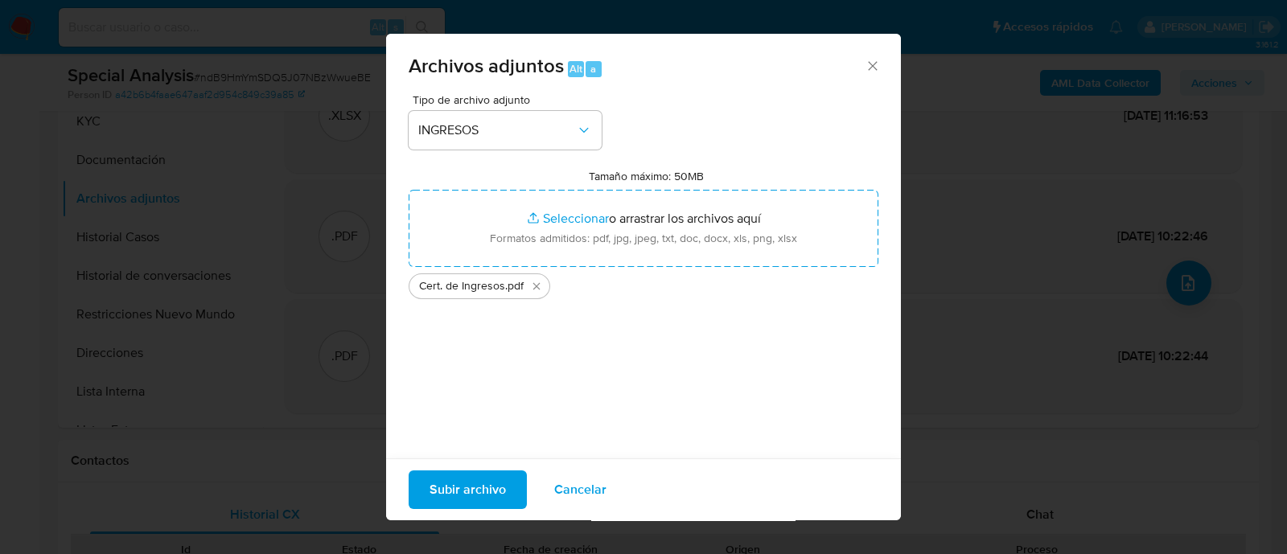
click at [496, 486] on span "Subir archivo" at bounding box center [467, 489] width 76 height 35
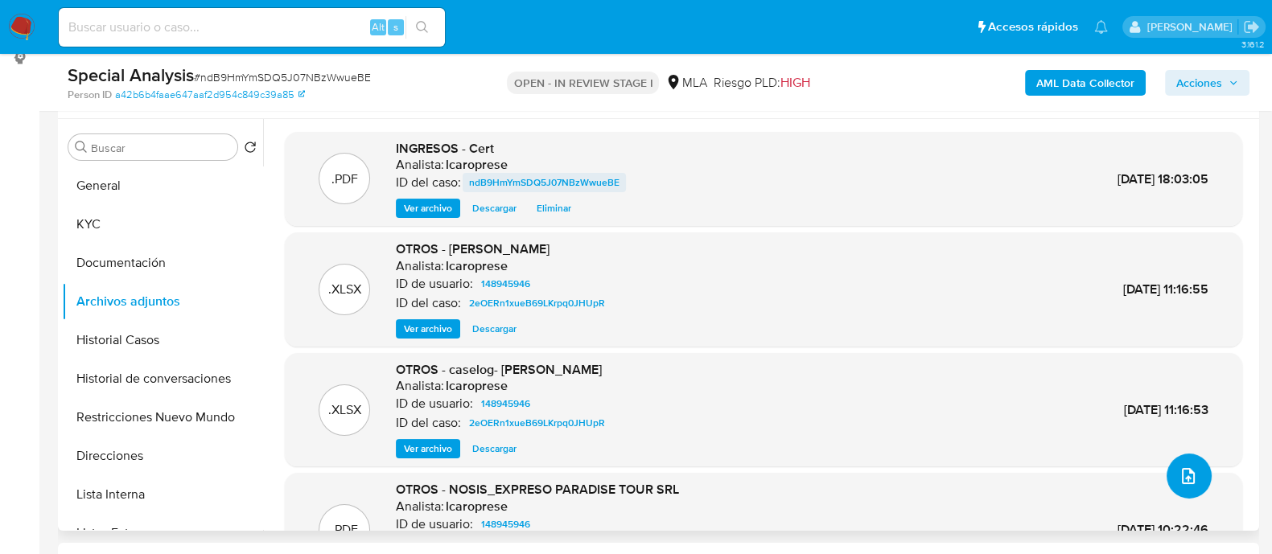
scroll to position [200, 0]
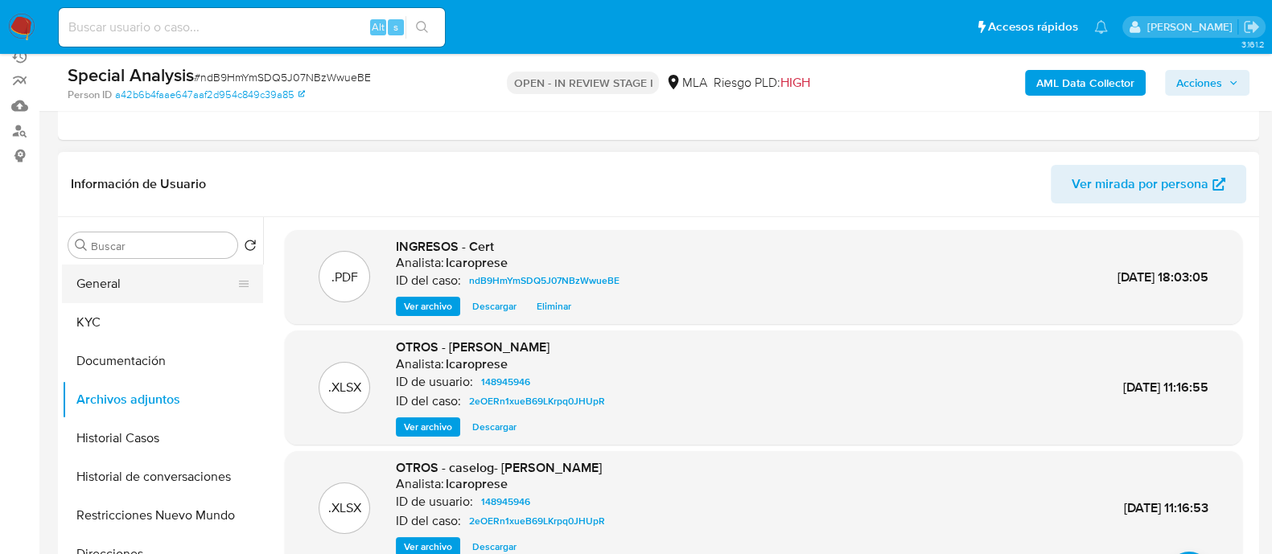
click at [135, 286] on button "General" at bounding box center [156, 284] width 188 height 39
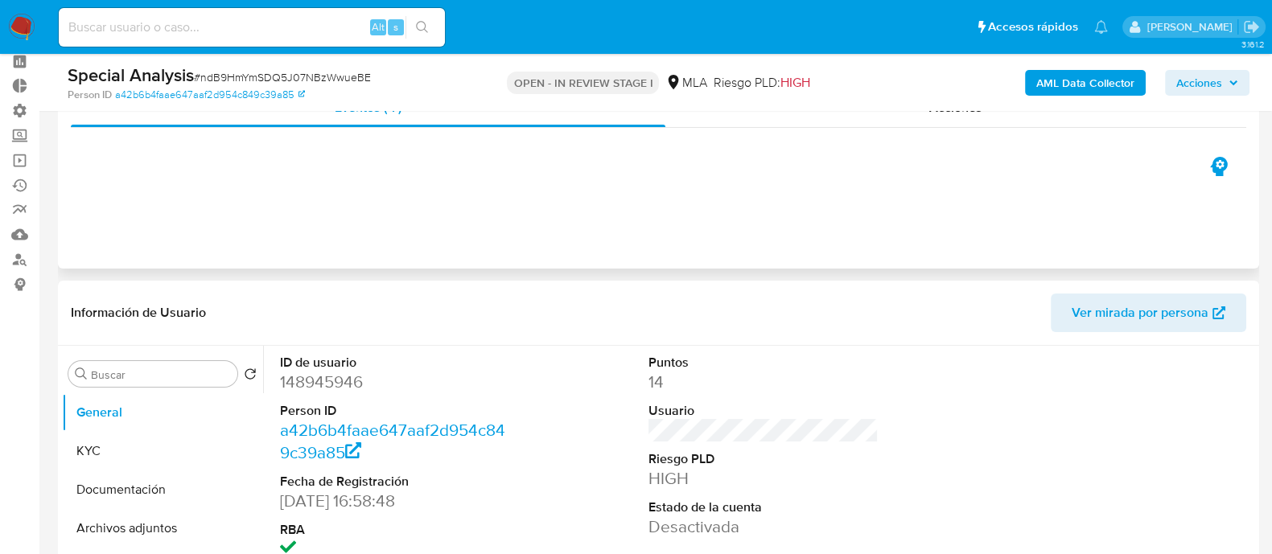
scroll to position [0, 0]
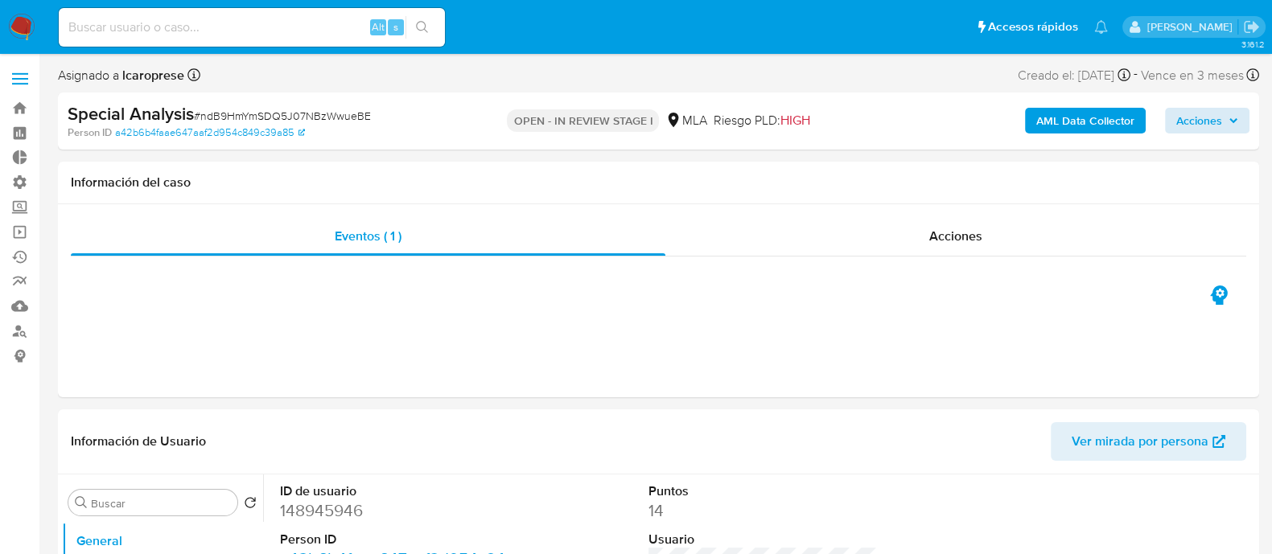
click at [1208, 107] on div "AML Data Collector Acciones" at bounding box center [1054, 121] width 389 height 38
click at [1222, 114] on span "Acciones" at bounding box center [1199, 121] width 46 height 26
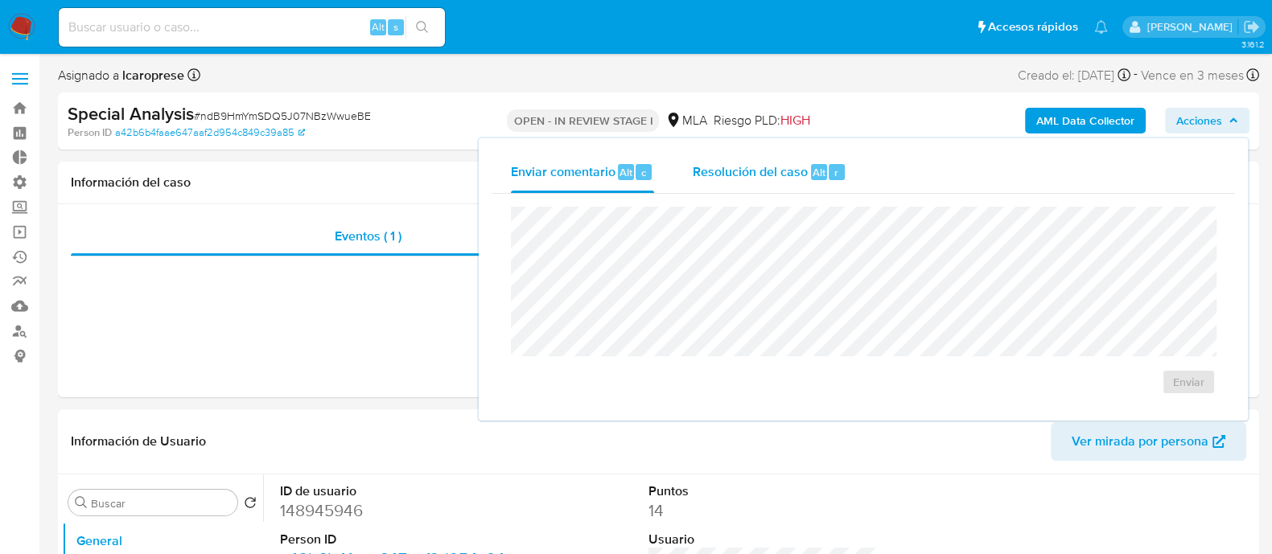
click at [766, 175] on span "Resolución del caso" at bounding box center [749, 171] width 115 height 18
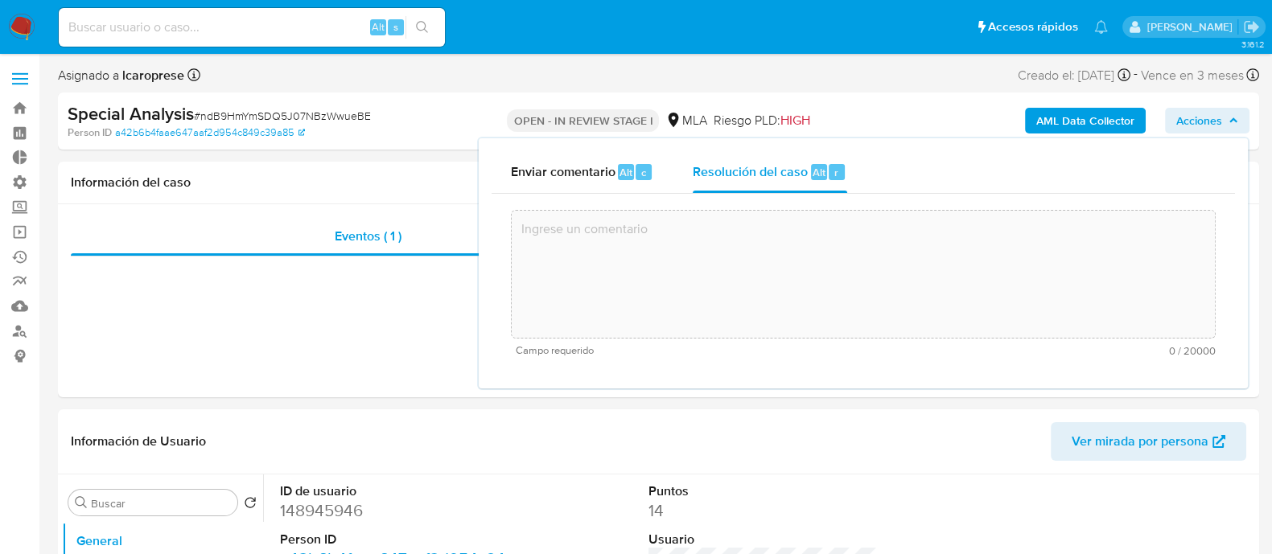
click at [768, 259] on textarea at bounding box center [863, 274] width 703 height 129
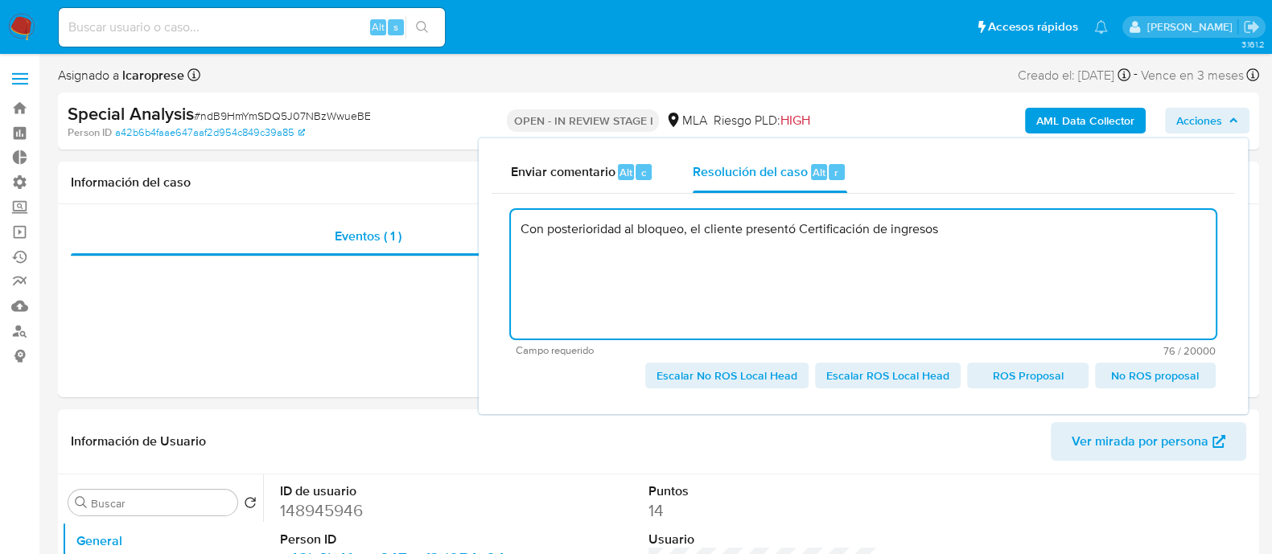
drag, startPoint x: 806, startPoint y: 232, endPoint x: 1063, endPoint y: 257, distance: 258.7
click at [1063, 257] on textarea "Con posterioridad al bloqueo, el cliente presentó Certificación de ingresos" at bounding box center [863, 274] width 705 height 129
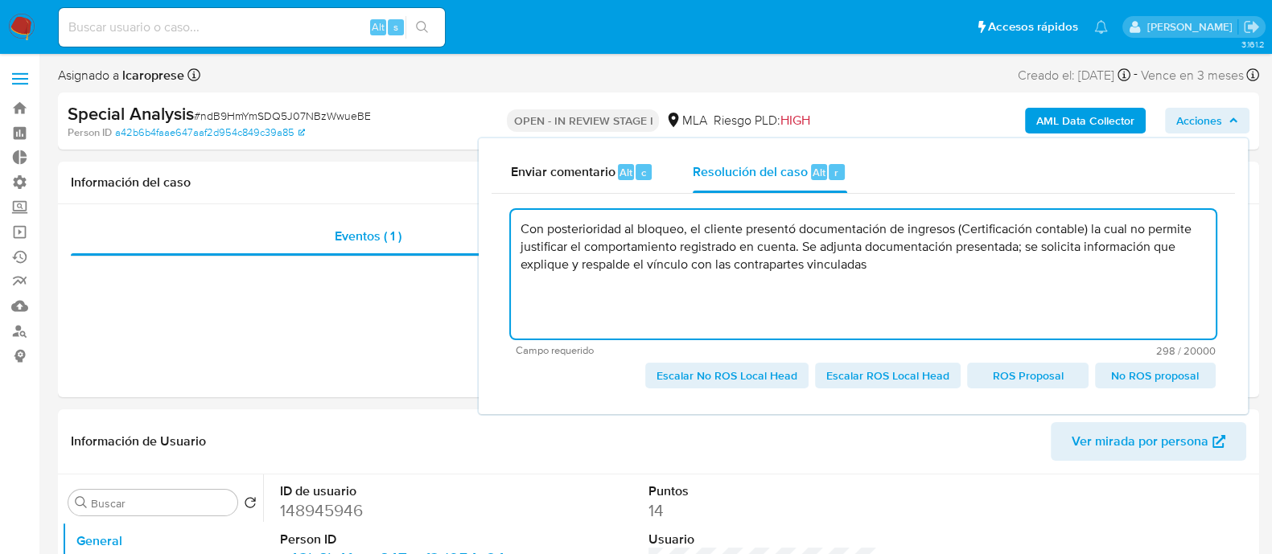
click at [1027, 257] on textarea "Con posterioridad al bloqueo, el cliente presentó documentación de ingresos (Ce…" at bounding box center [863, 274] width 705 height 129
click at [1029, 249] on textarea "Con posterioridad al bloqueo, el cliente presentó documentación de ingresos (Ce…" at bounding box center [863, 274] width 705 height 129
click at [1092, 250] on textarea "Con posterioridad al bloqueo, el cliente presentó documentación de ingresos (Ce…" at bounding box center [863, 274] width 705 height 129
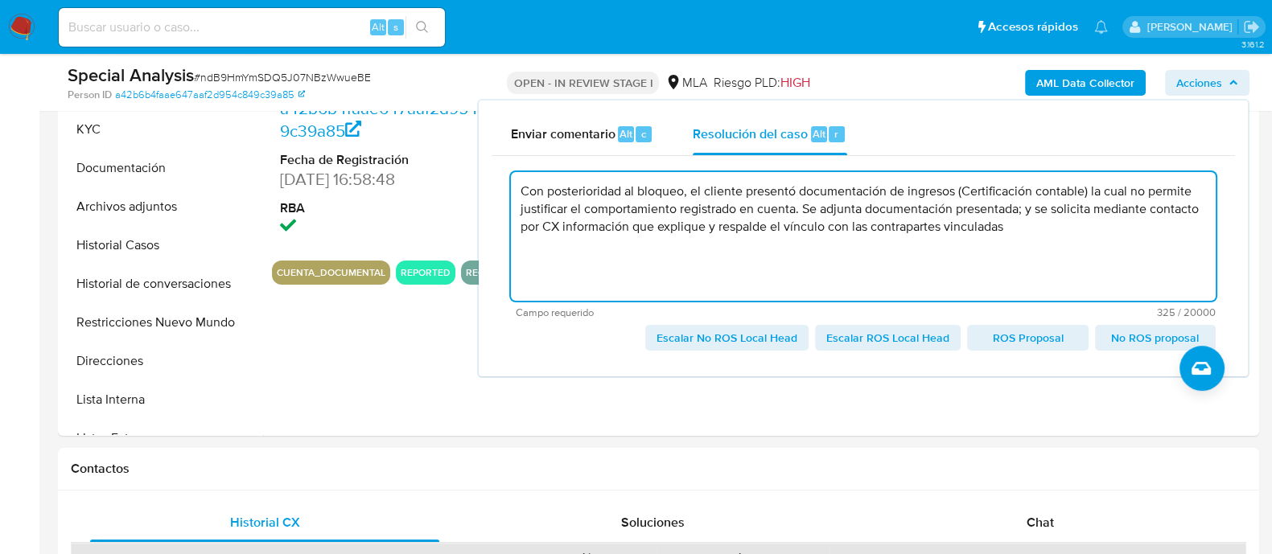
scroll to position [503, 0]
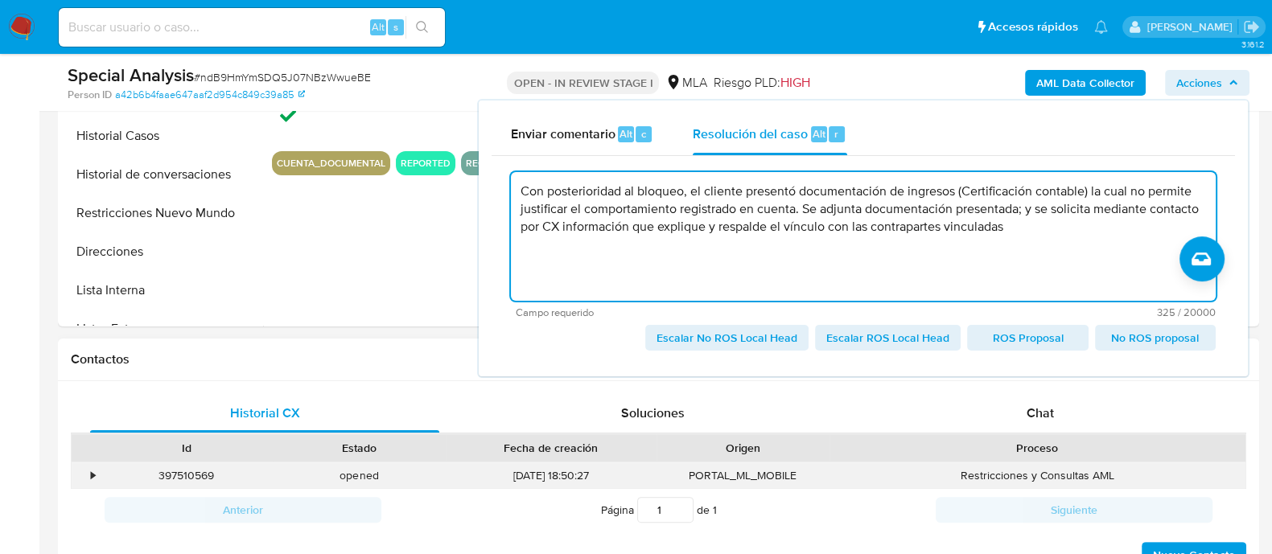
type textarea "Con posterioridad al bloqueo, el cliente presentó documentación de ingresos (Ce…"
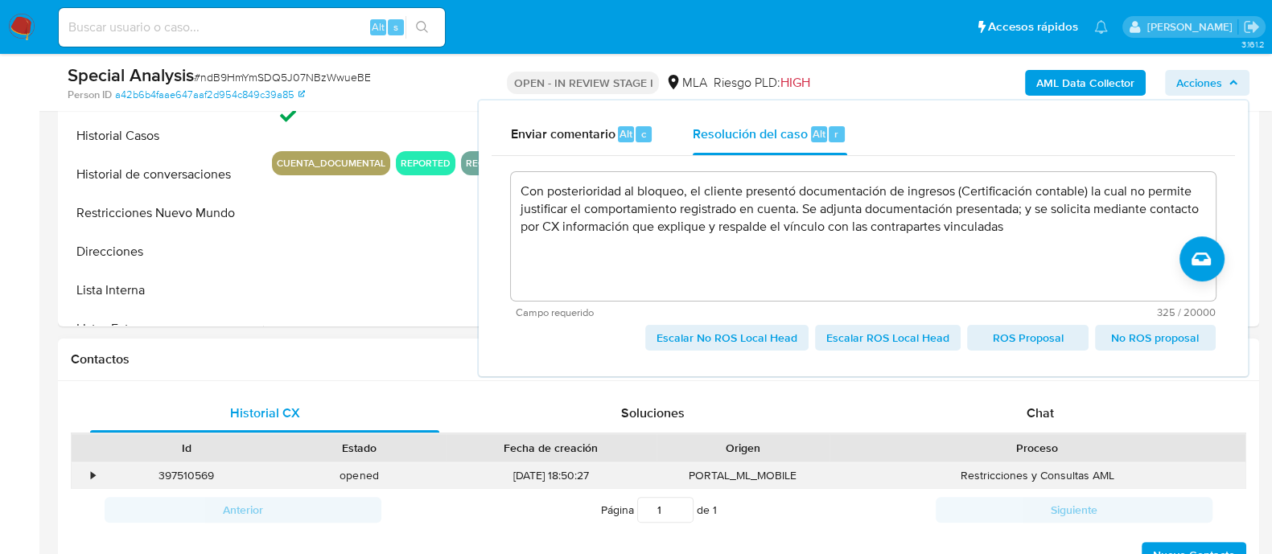
click at [207, 475] on div "397510569" at bounding box center [186, 475] width 173 height 27
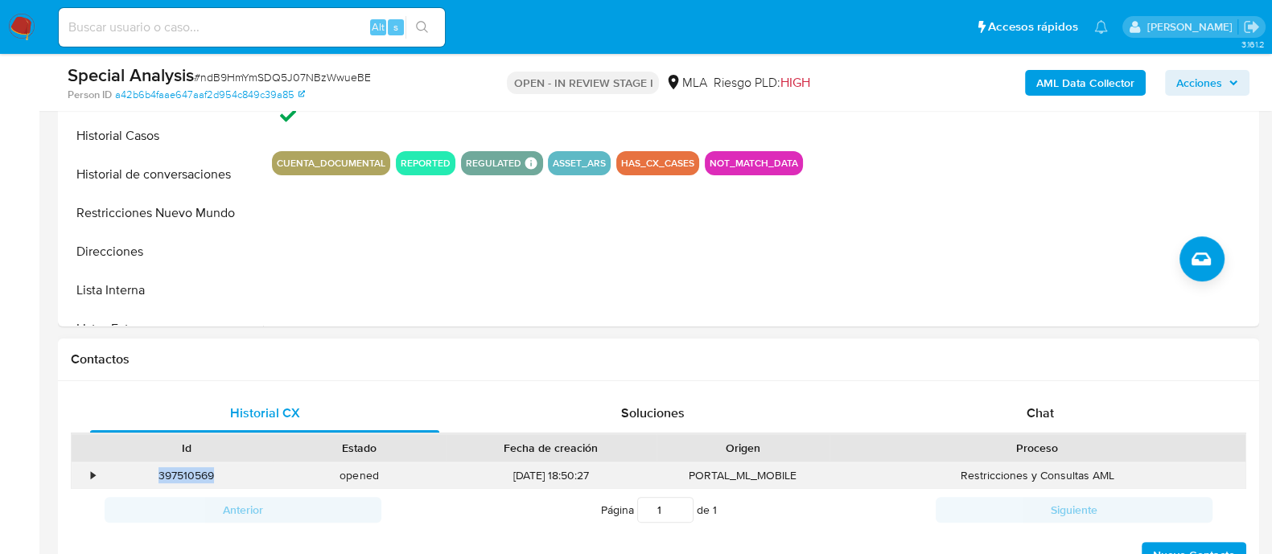
copy div "397510569"
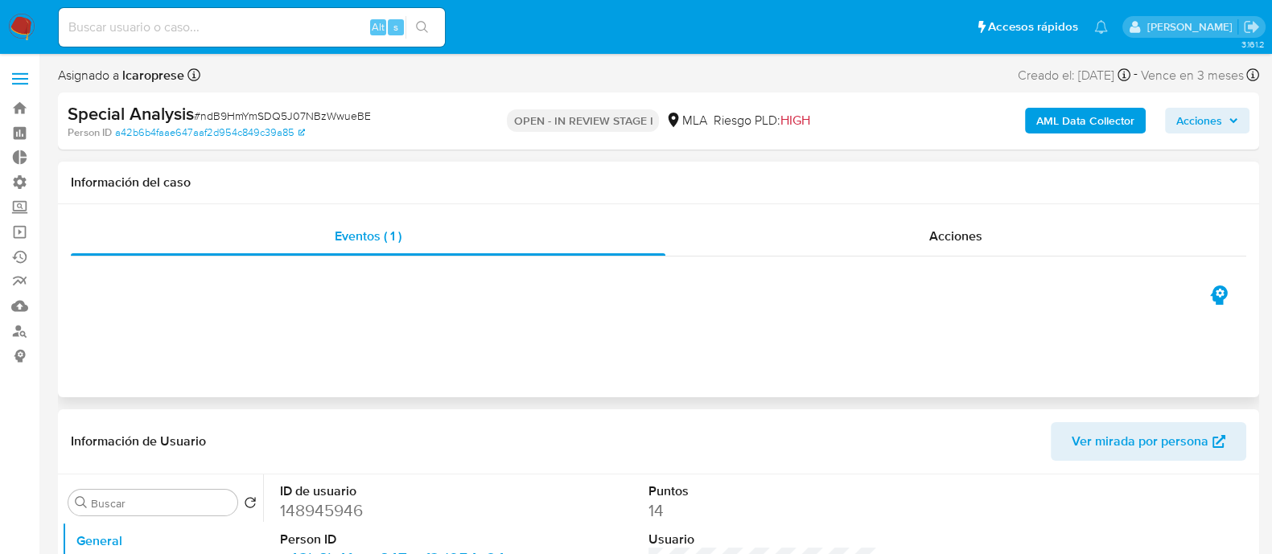
scroll to position [0, 0]
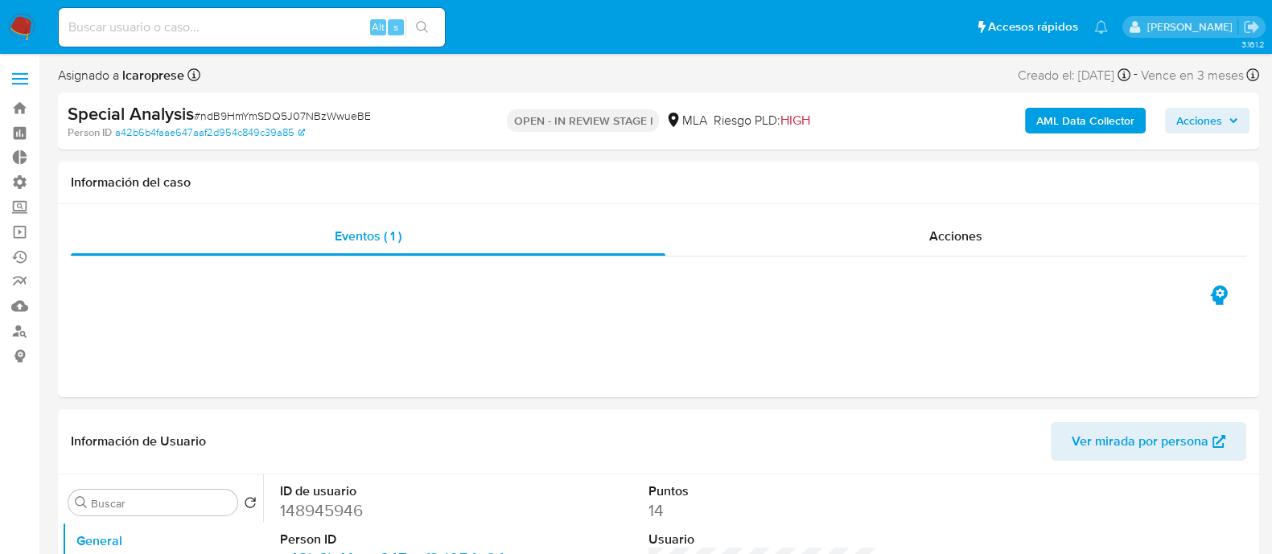
click at [1185, 106] on div "AML Data Collector Acciones" at bounding box center [1054, 121] width 389 height 38
drag, startPoint x: 1198, startPoint y: 118, endPoint x: 1158, endPoint y: 115, distance: 40.3
click at [1194, 115] on span "Acciones" at bounding box center [1199, 121] width 46 height 26
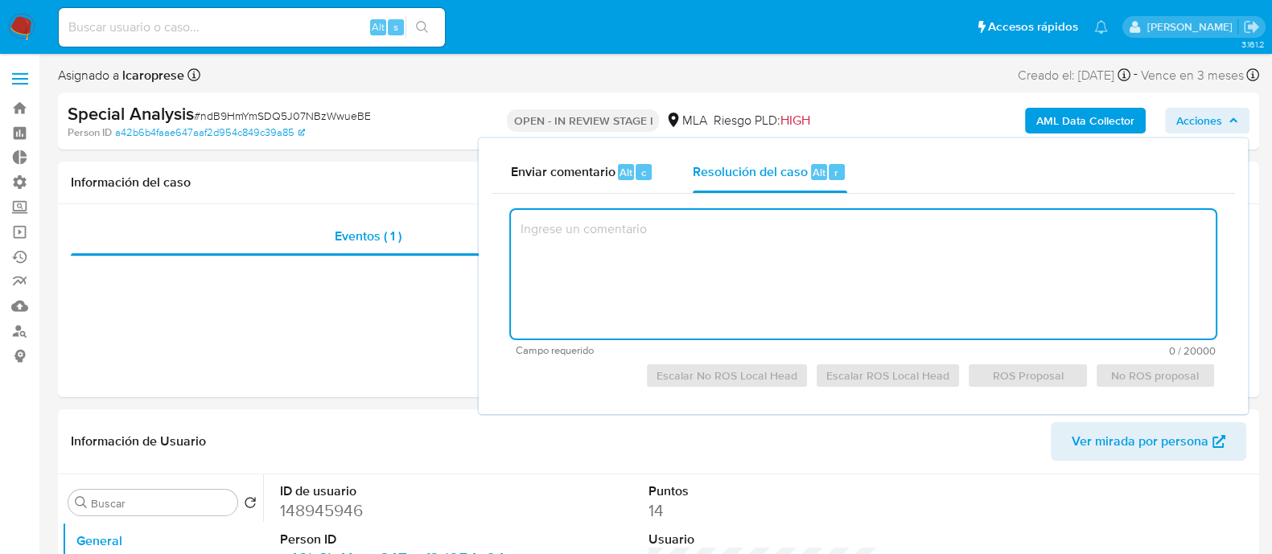
click at [668, 273] on textarea at bounding box center [863, 274] width 705 height 129
click at [708, 257] on textarea at bounding box center [863, 274] width 705 height 129
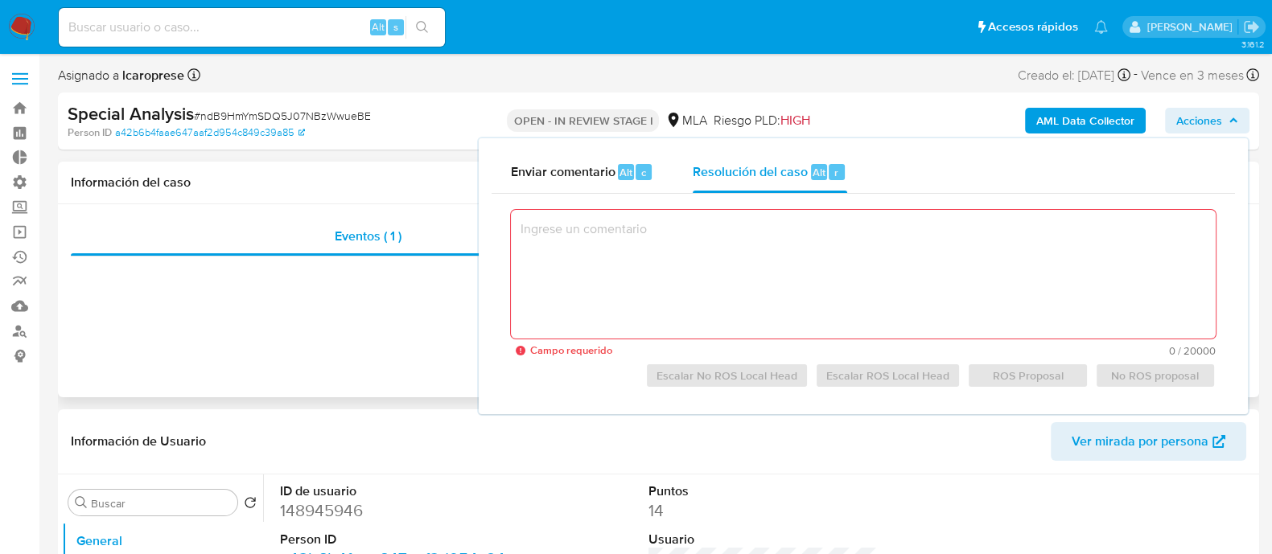
click at [360, 376] on div "Eventos ( 1 ) Acciones" at bounding box center [658, 300] width 1201 height 193
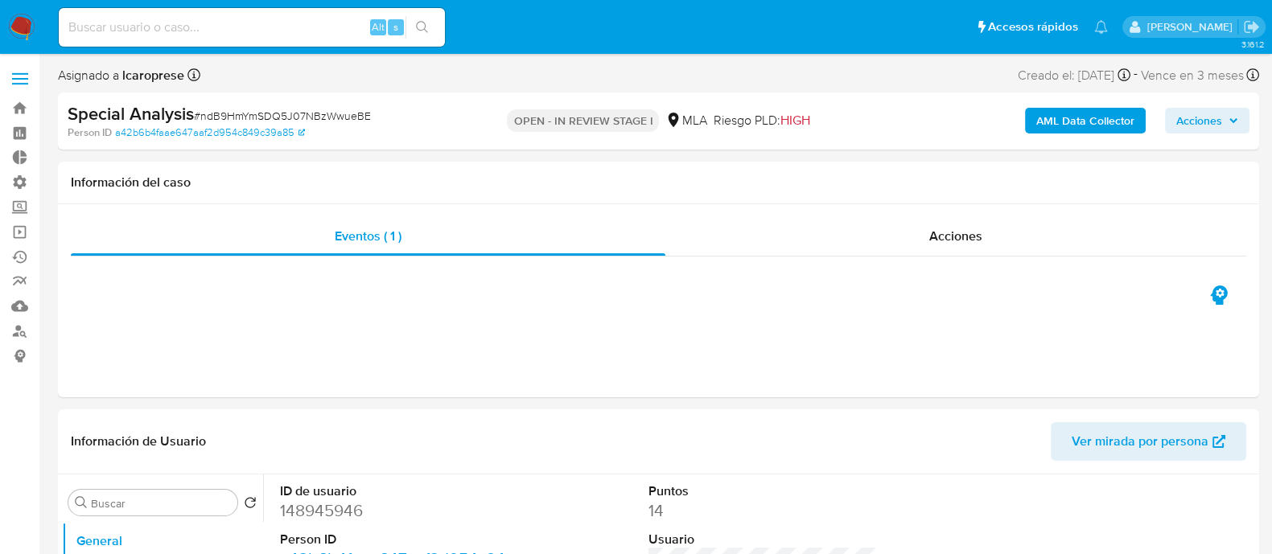
drag, startPoint x: 1207, startPoint y: 121, endPoint x: 1097, endPoint y: 136, distance: 111.2
click at [1205, 119] on span "Acciones" at bounding box center [1199, 121] width 46 height 26
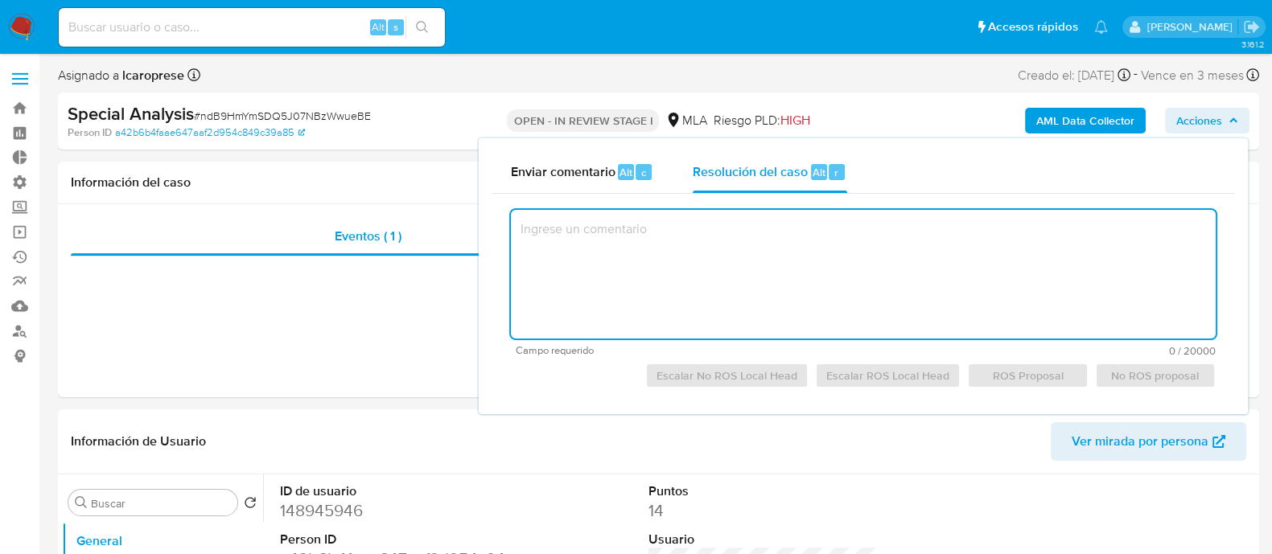
drag, startPoint x: 729, startPoint y: 220, endPoint x: 728, endPoint y: 242, distance: 21.7
click at [729, 224] on textarea at bounding box center [863, 274] width 705 height 129
click at [726, 245] on textarea at bounding box center [863, 274] width 705 height 129
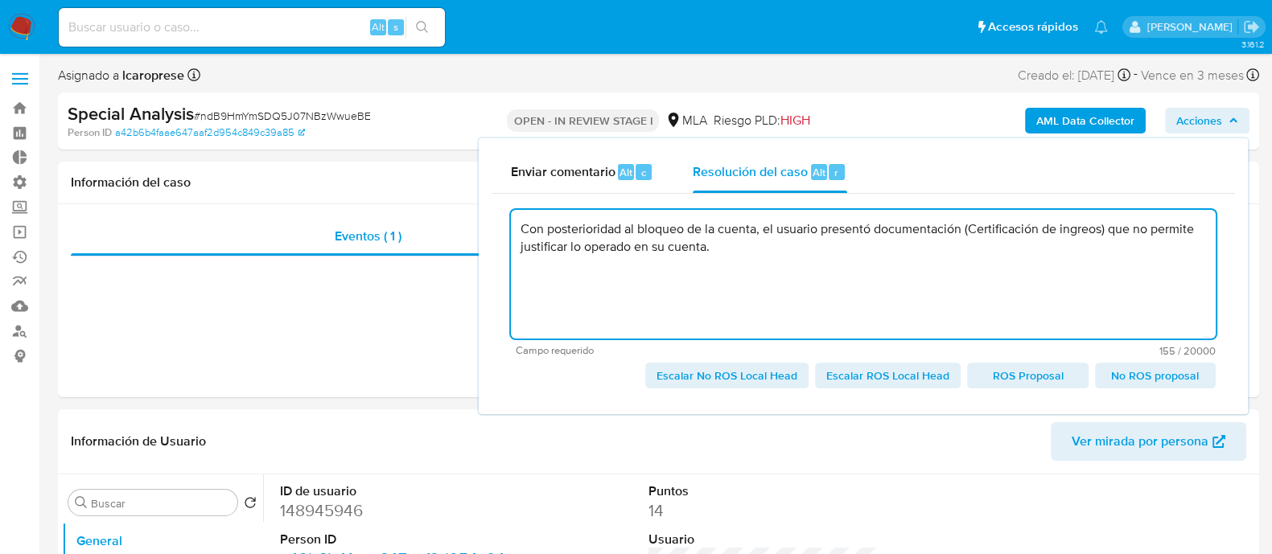
click at [1101, 229] on textarea "Con posterioridad al bloqueo de la cuenta, el usuario presentó documentación (C…" at bounding box center [863, 274] width 705 height 129
click at [731, 246] on textarea "Con posterioridad al bloqueo de la cuenta, el usuario presentó documentación (C…" at bounding box center [863, 274] width 705 height 129
click at [1118, 245] on textarea "Con posterioridad al bloqueo de la cuenta, el usuario presentó documentación (C…" at bounding box center [863, 274] width 705 height 129
paste textarea "397510569"
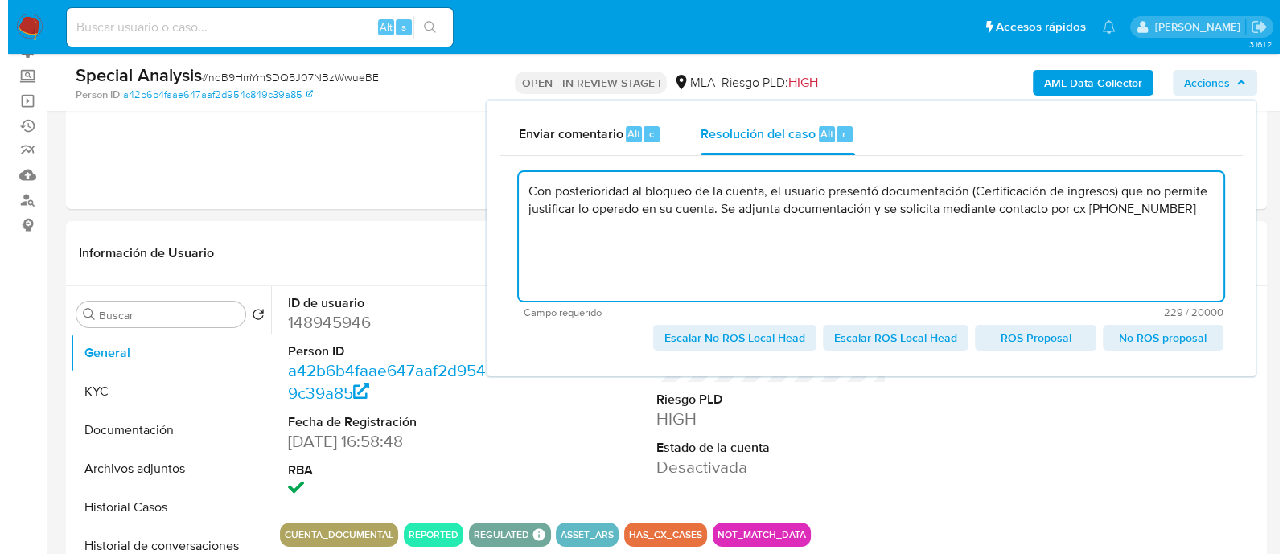
scroll to position [100, 0]
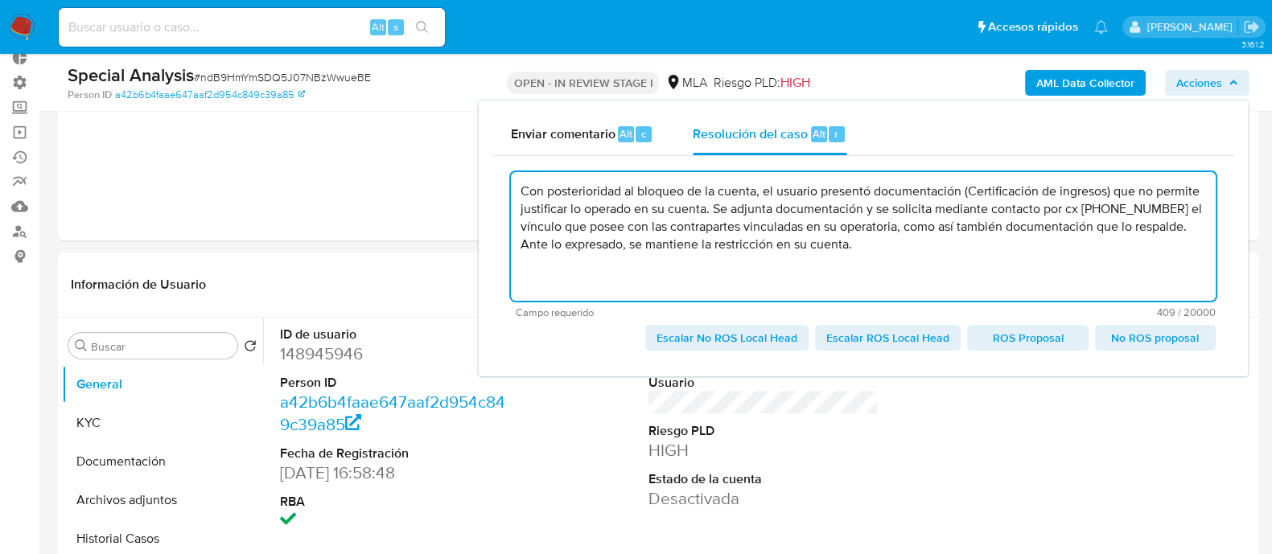
click at [875, 245] on textarea "Con posterioridad al bloqueo de la cuenta, el usuario presentó documentación (C…" at bounding box center [863, 236] width 705 height 129
drag, startPoint x: 796, startPoint y: 270, endPoint x: 803, endPoint y: 265, distance: 8.5
click at [803, 266] on textarea "Con posterioridad al bloqueo de la cuenta, el usuario presentó documentación (C…" at bounding box center [863, 236] width 705 height 129
drag, startPoint x: 816, startPoint y: 257, endPoint x: 506, endPoint y: 193, distance: 317.1
click at [506, 193] on div "Con posterioridad al bloqueo de la cuenta, el usuario presentó documentación (C…" at bounding box center [862, 260] width 743 height 208
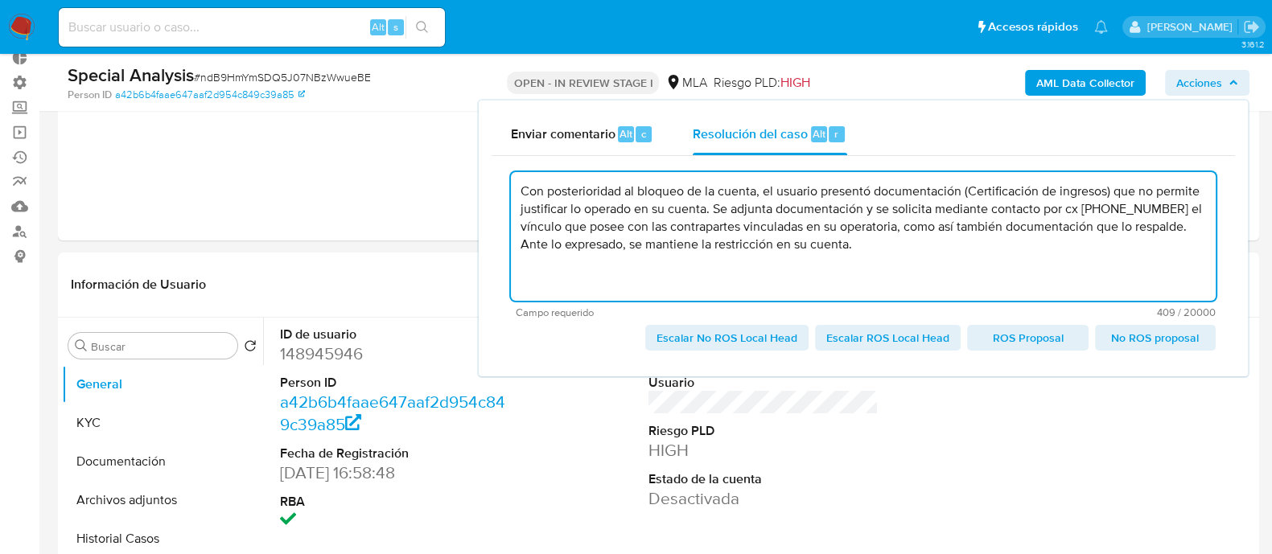
click at [879, 243] on textarea "Con posterioridad al bloqueo de la cuenta, el usuario presentó documentación (C…" at bounding box center [863, 236] width 705 height 129
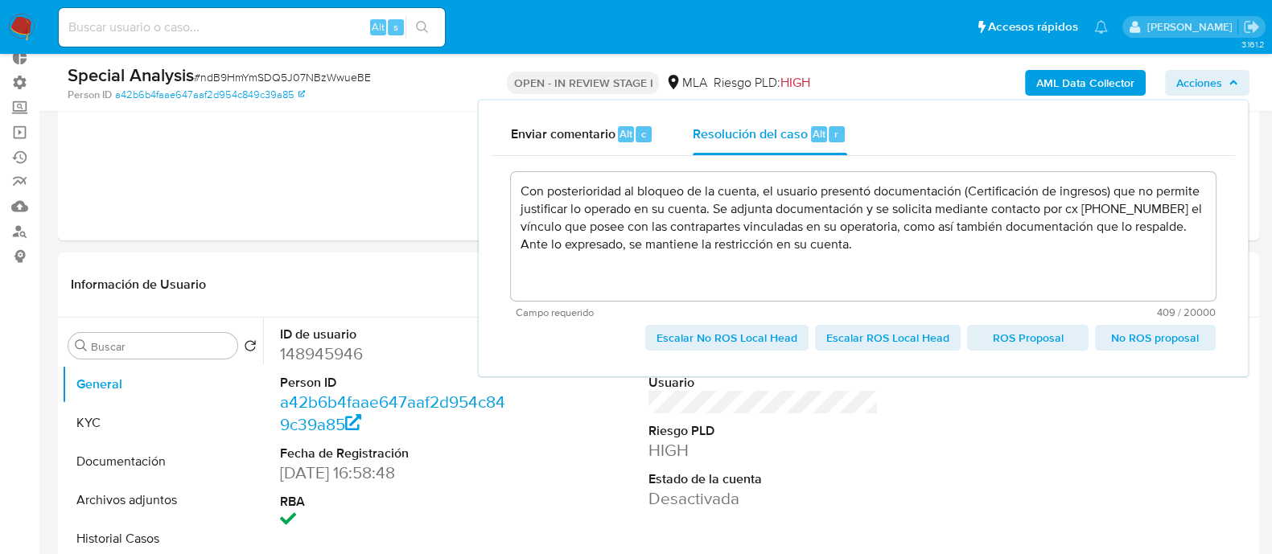
click at [758, 332] on span "Escalar No ROS Local Head" at bounding box center [726, 338] width 141 height 23
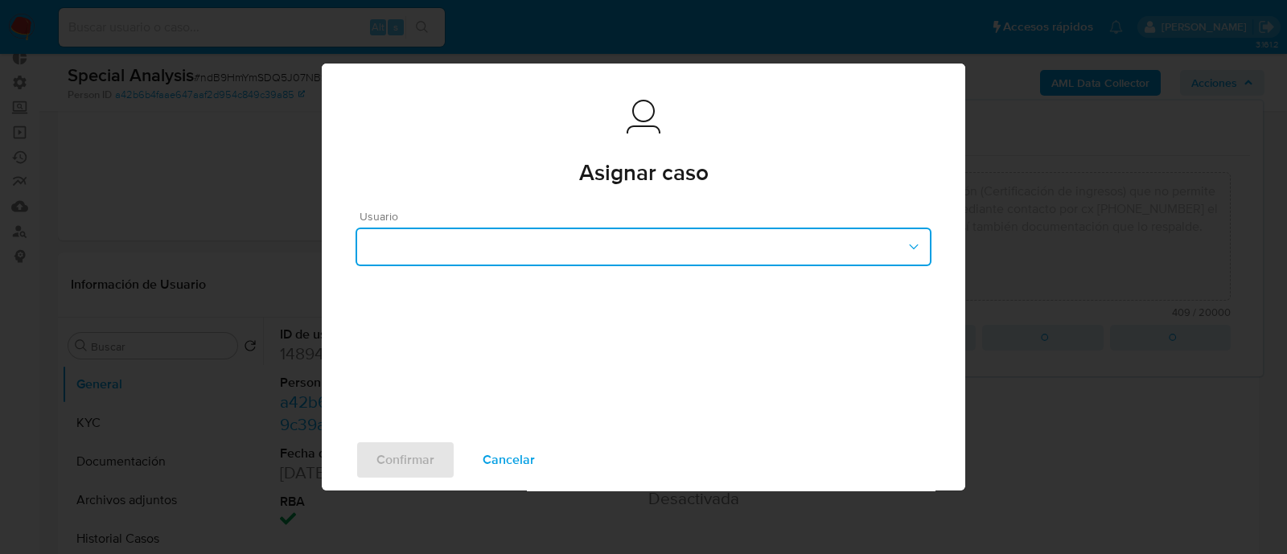
click at [598, 245] on button "button" at bounding box center [643, 247] width 576 height 39
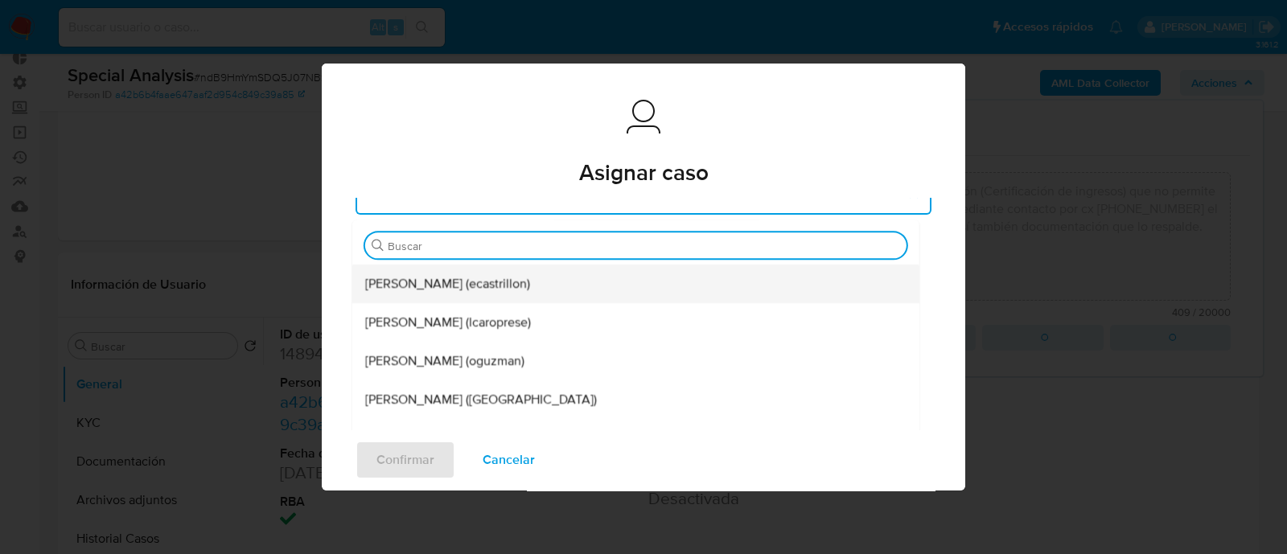
scroll to position [200, 0]
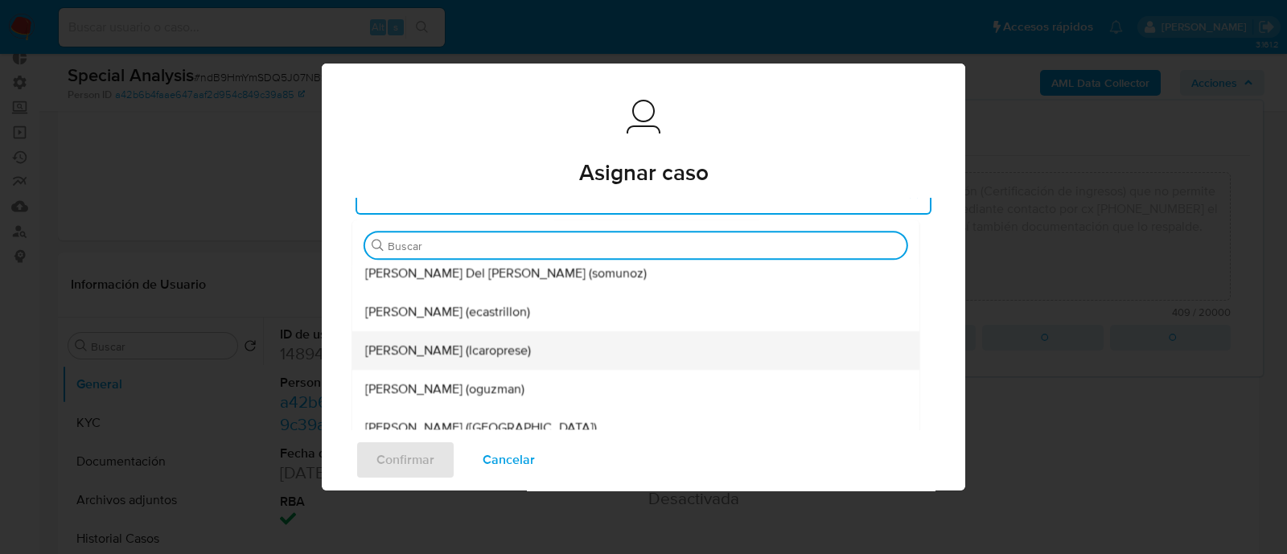
click at [511, 345] on span "Leandro Ezequiel Caroprese (lcaroprese)" at bounding box center [448, 351] width 166 height 16
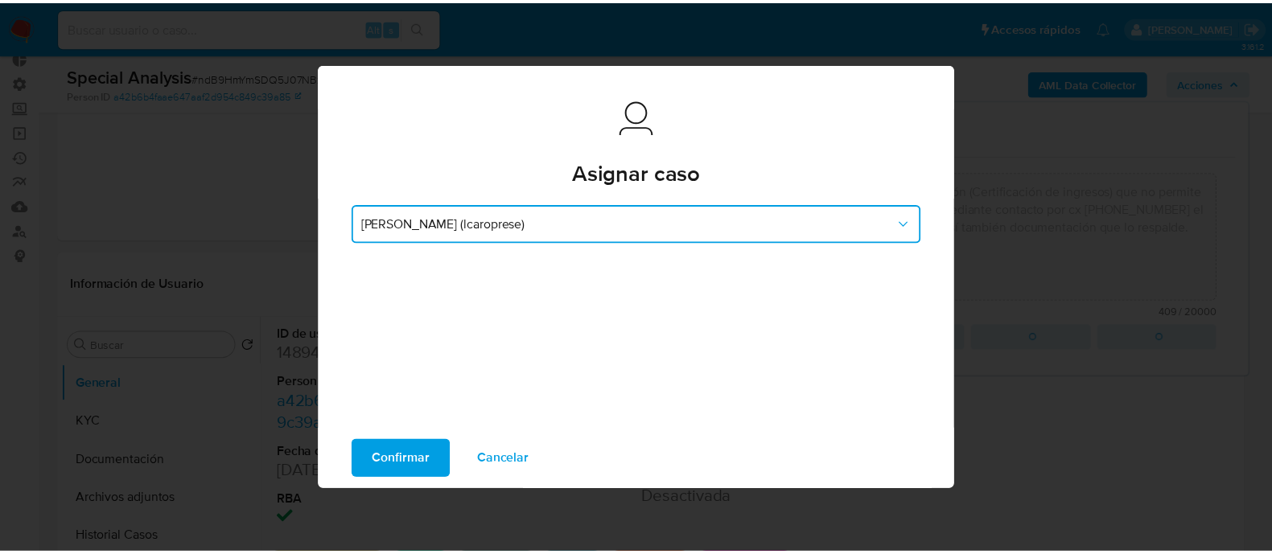
scroll to position [18, 0]
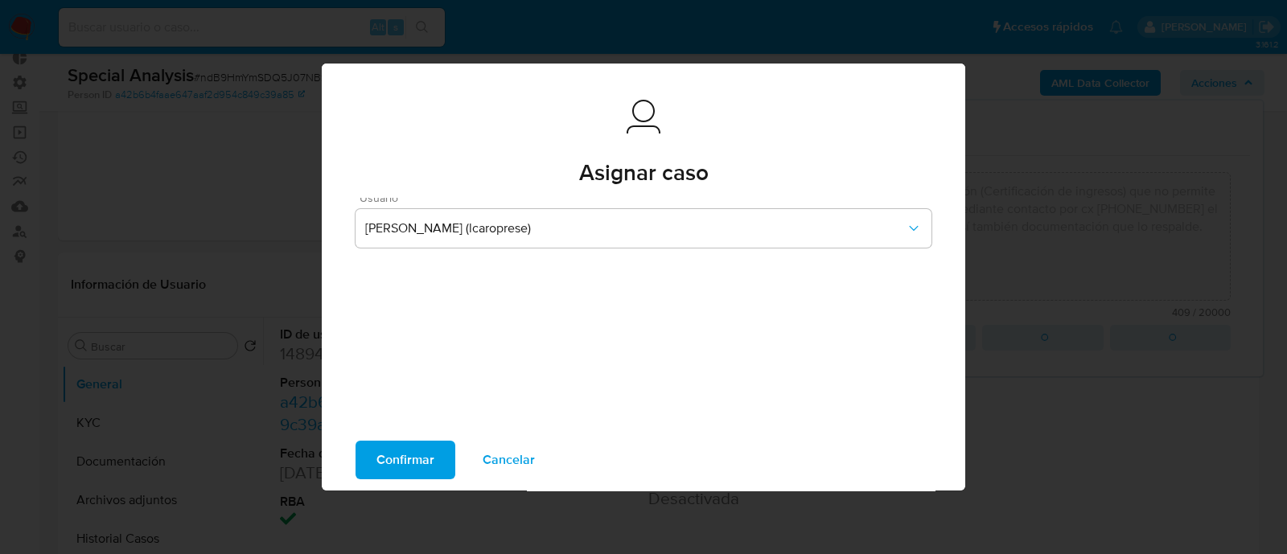
click at [420, 458] on span "Confirmar" at bounding box center [405, 459] width 58 height 35
type textarea "Con posterioridad al bloqueo de la cuenta, el usuario presentó documentación (C…"
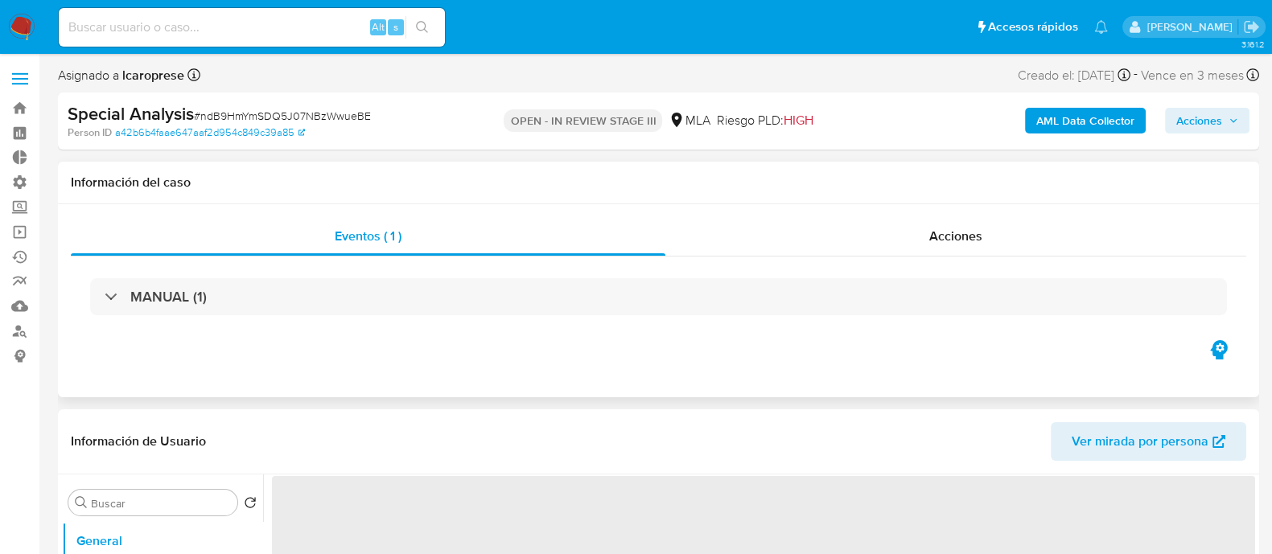
select select "10"
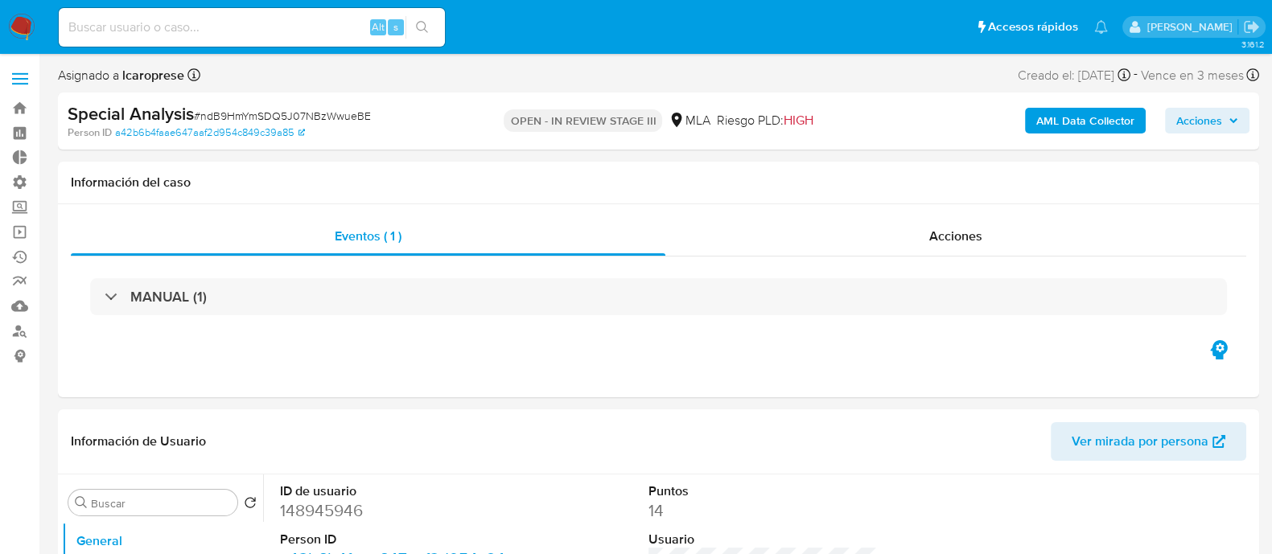
click at [1210, 122] on span "Acciones" at bounding box center [1199, 121] width 46 height 26
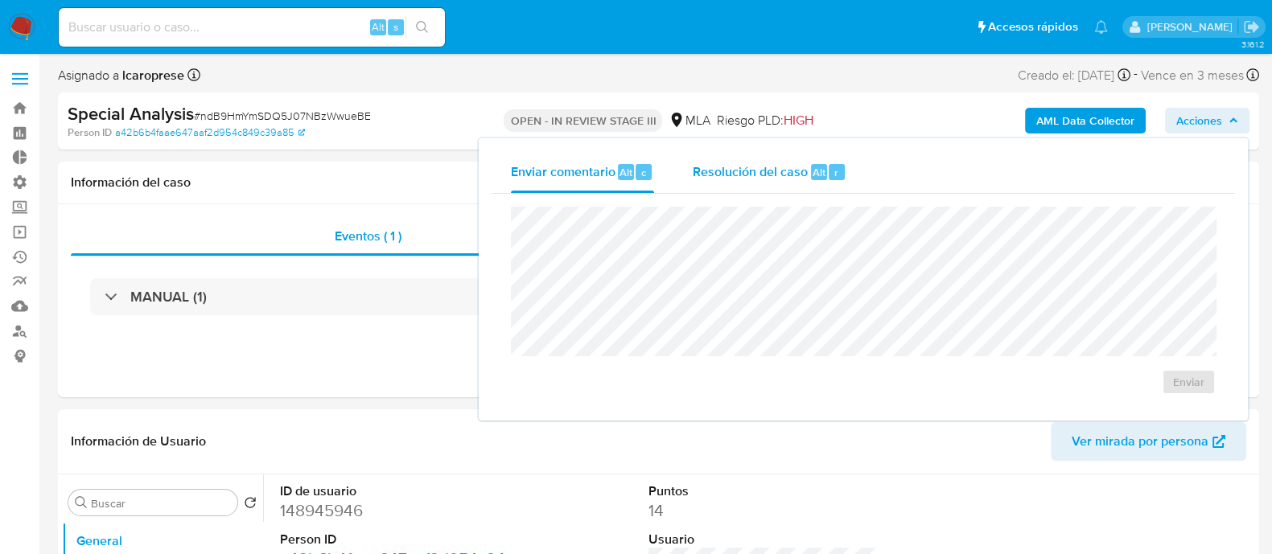
click at [725, 183] on div "Resolución del caso Alt r" at bounding box center [769, 172] width 154 height 42
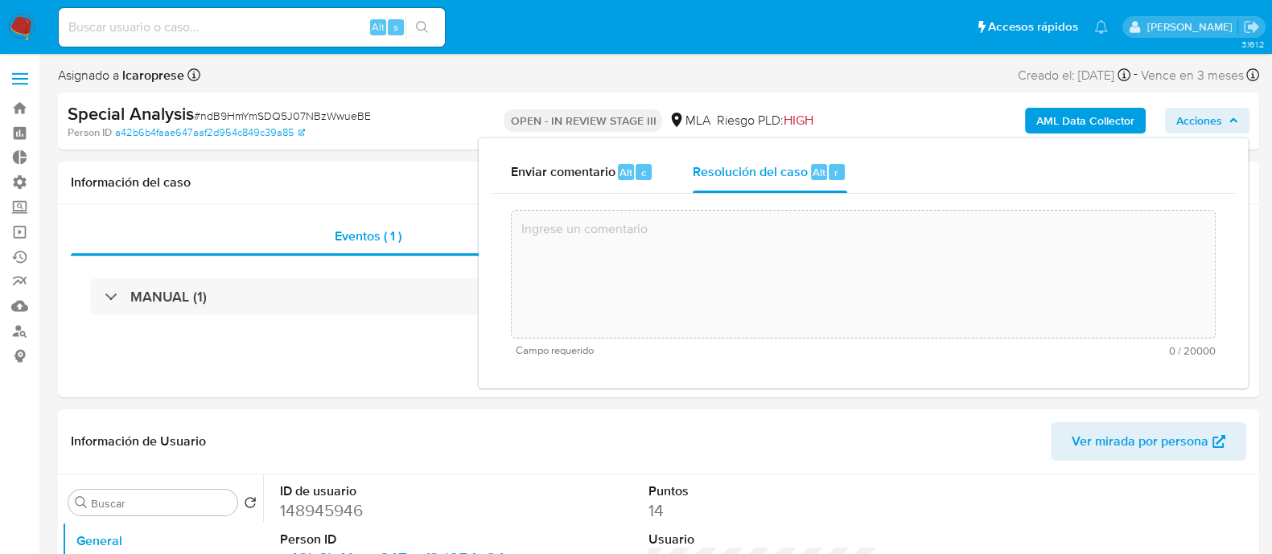
click at [754, 256] on textarea at bounding box center [863, 274] width 703 height 129
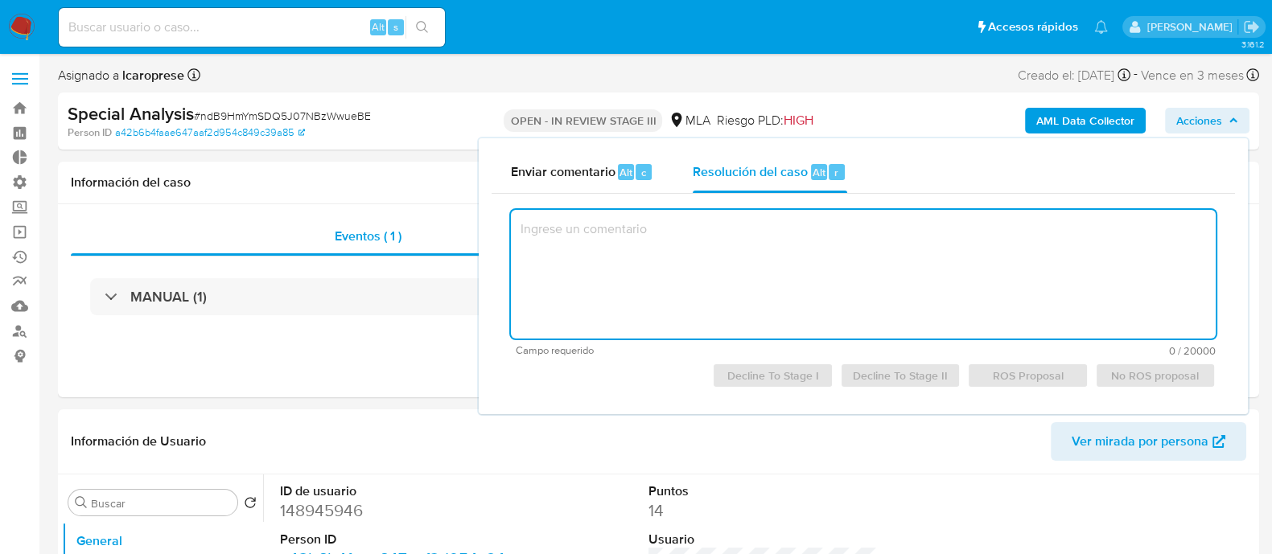
paste textarea "Con posterioridad al bloqueo de la cuenta, el usuario presentó documentación (C…"
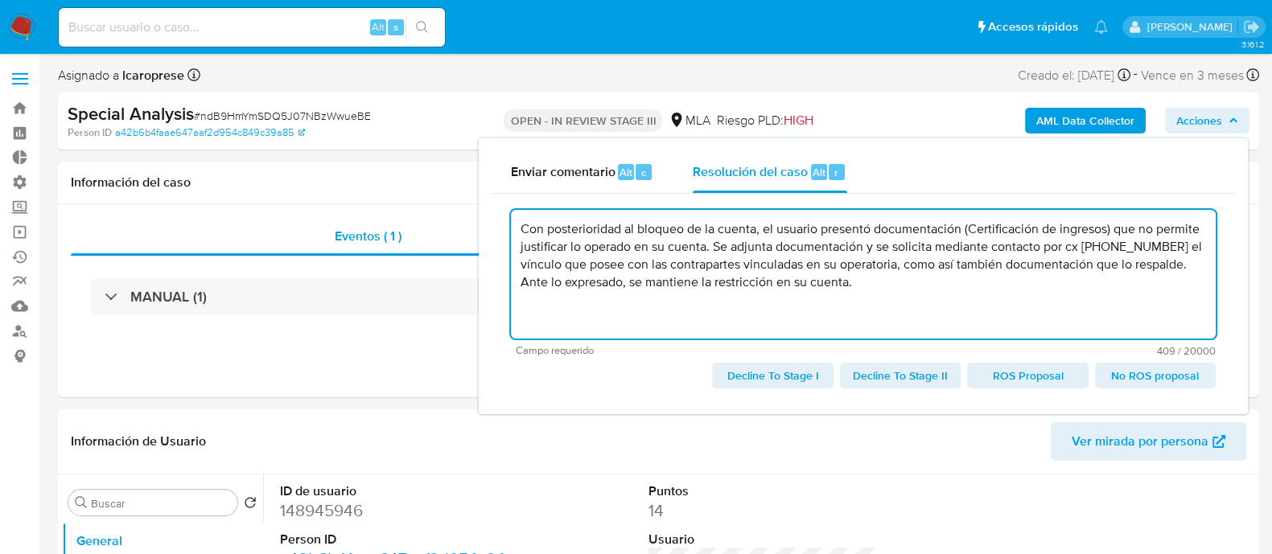
click at [1150, 380] on span "No ROS proposal" at bounding box center [1155, 375] width 98 height 23
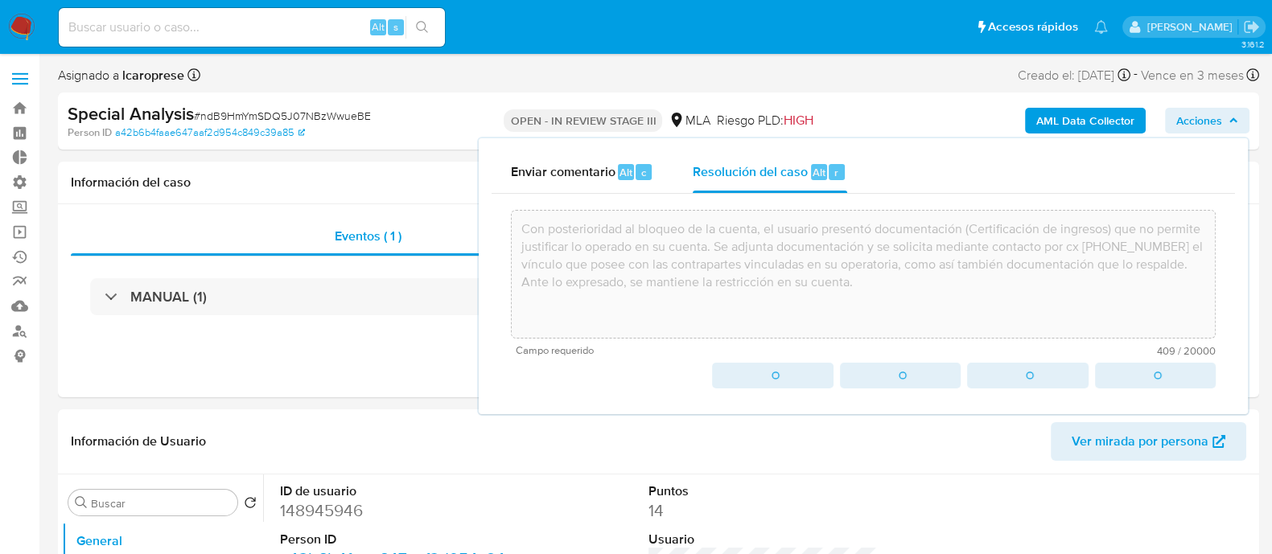
type textarea "Con posterioridad al bloqueo de la cuenta, el usuario presentó documentación (C…"
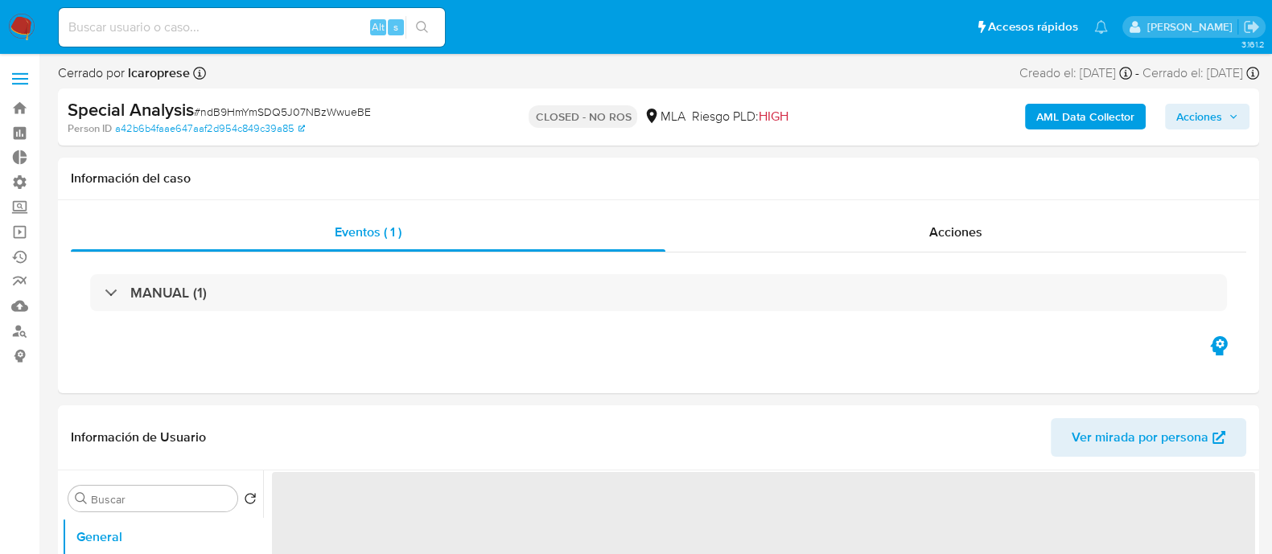
select select "10"
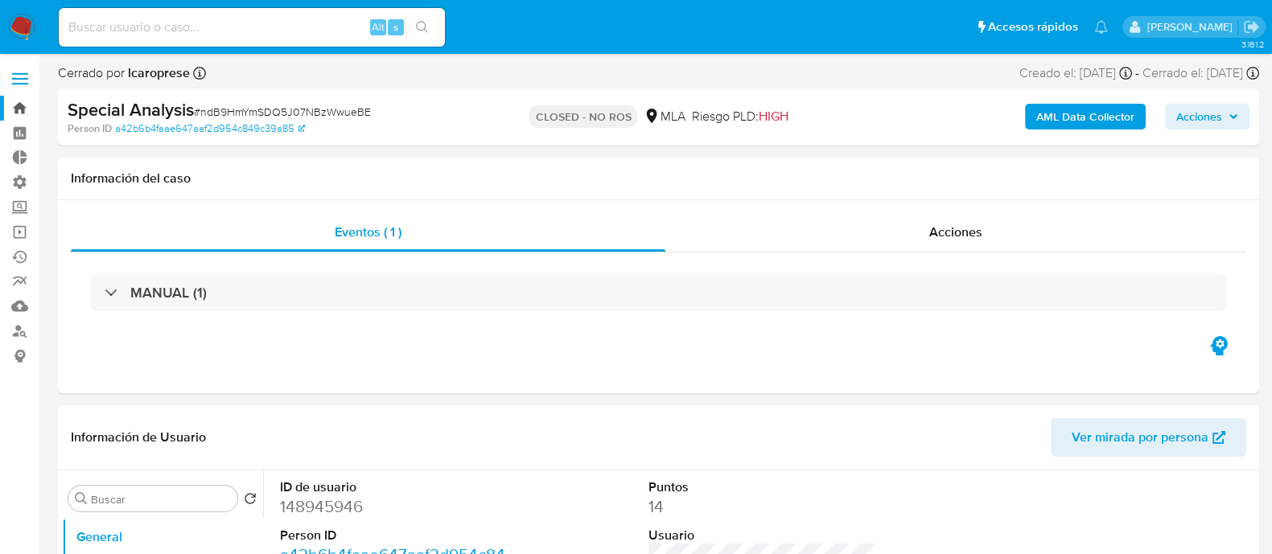
click at [18, 112] on link "Bandeja" at bounding box center [95, 108] width 191 height 25
